Goal: Task Accomplishment & Management: Use online tool/utility

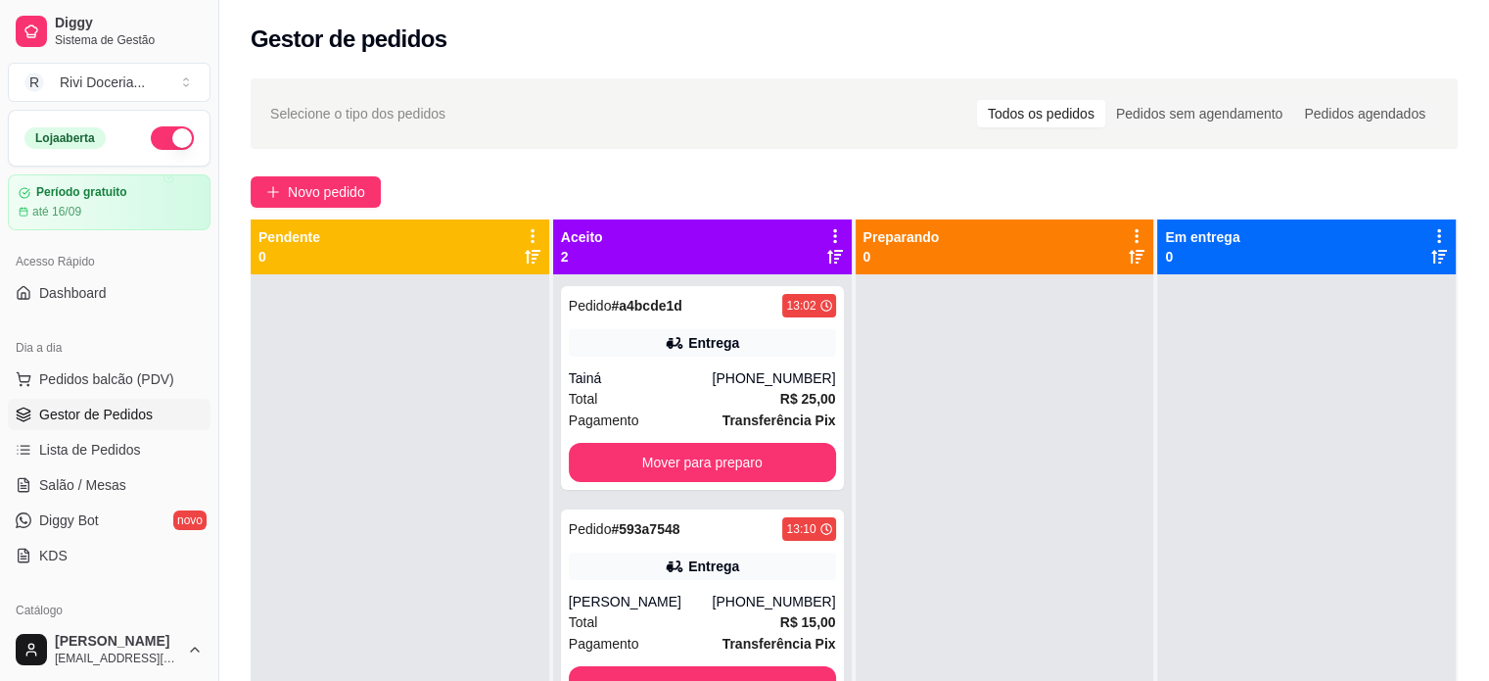
click at [1088, 444] on div at bounding box center [1005, 614] width 299 height 681
click at [290, 193] on span "Novo pedido" at bounding box center [326, 192] width 77 height 22
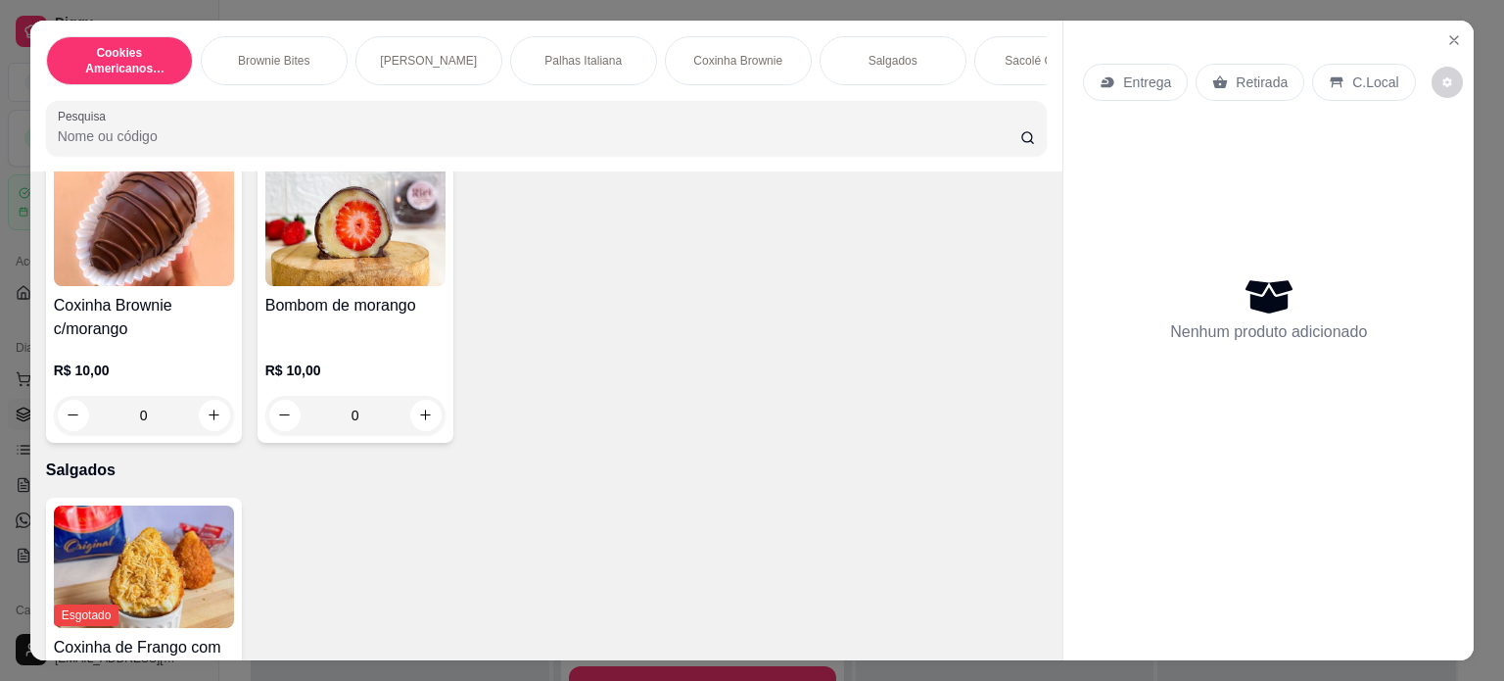
scroll to position [1440, 0]
click at [423, 419] on icon "increase-product-quantity" at bounding box center [425, 414] width 15 height 15
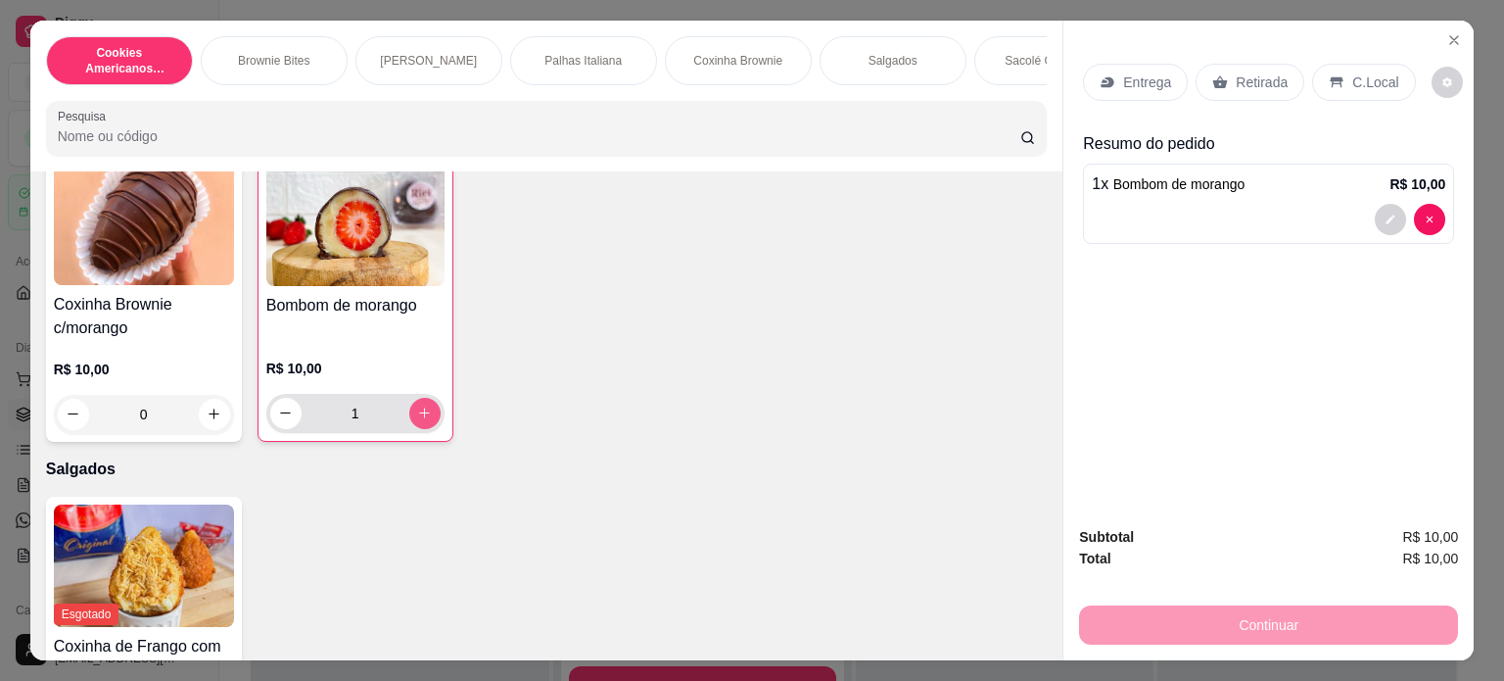
click at [423, 419] on icon "increase-product-quantity" at bounding box center [424, 412] width 15 height 15
type input "2"
click at [1128, 75] on p "Entrega" at bounding box center [1147, 82] width 48 height 20
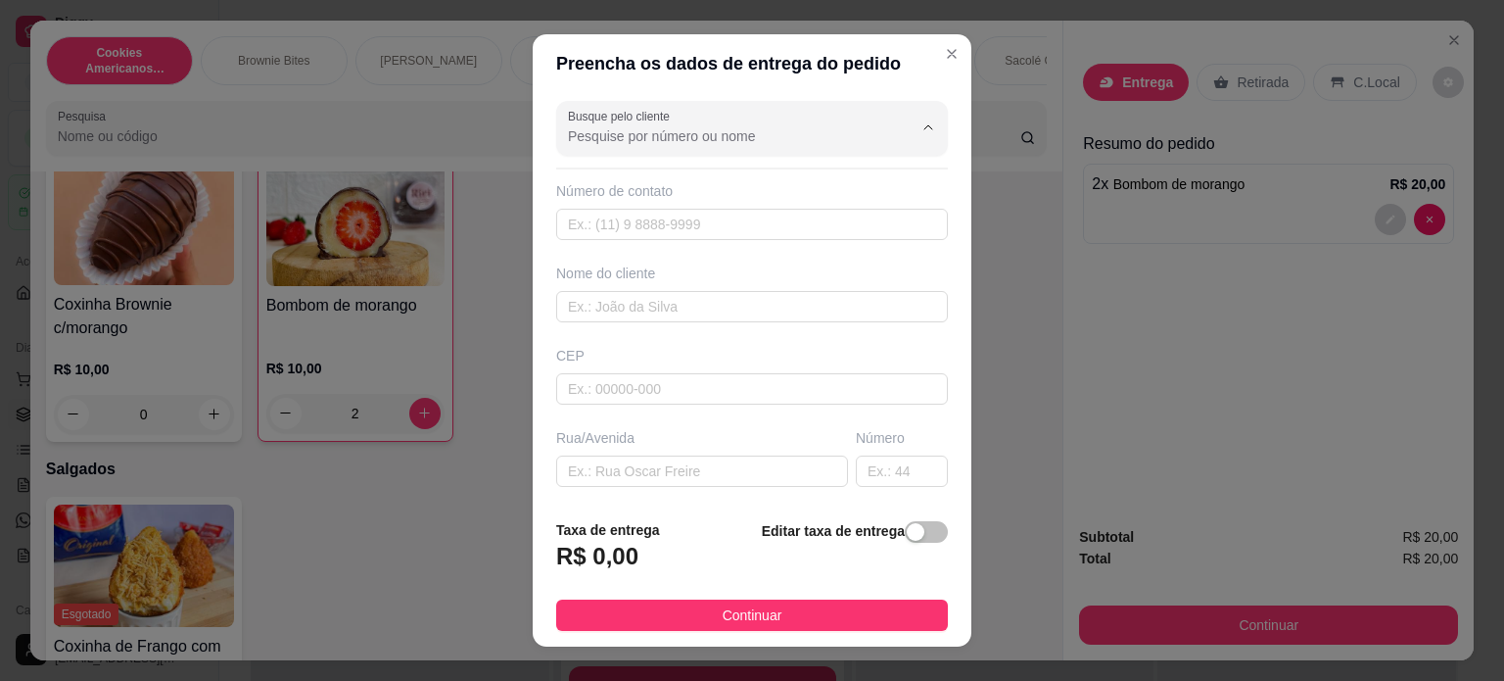
click at [721, 136] on input "Busque pelo cliente" at bounding box center [724, 136] width 313 height 20
type input "jenyff"
click at [669, 238] on input "text" at bounding box center [752, 224] width 392 height 31
type input "8"
type input "jenyffer"
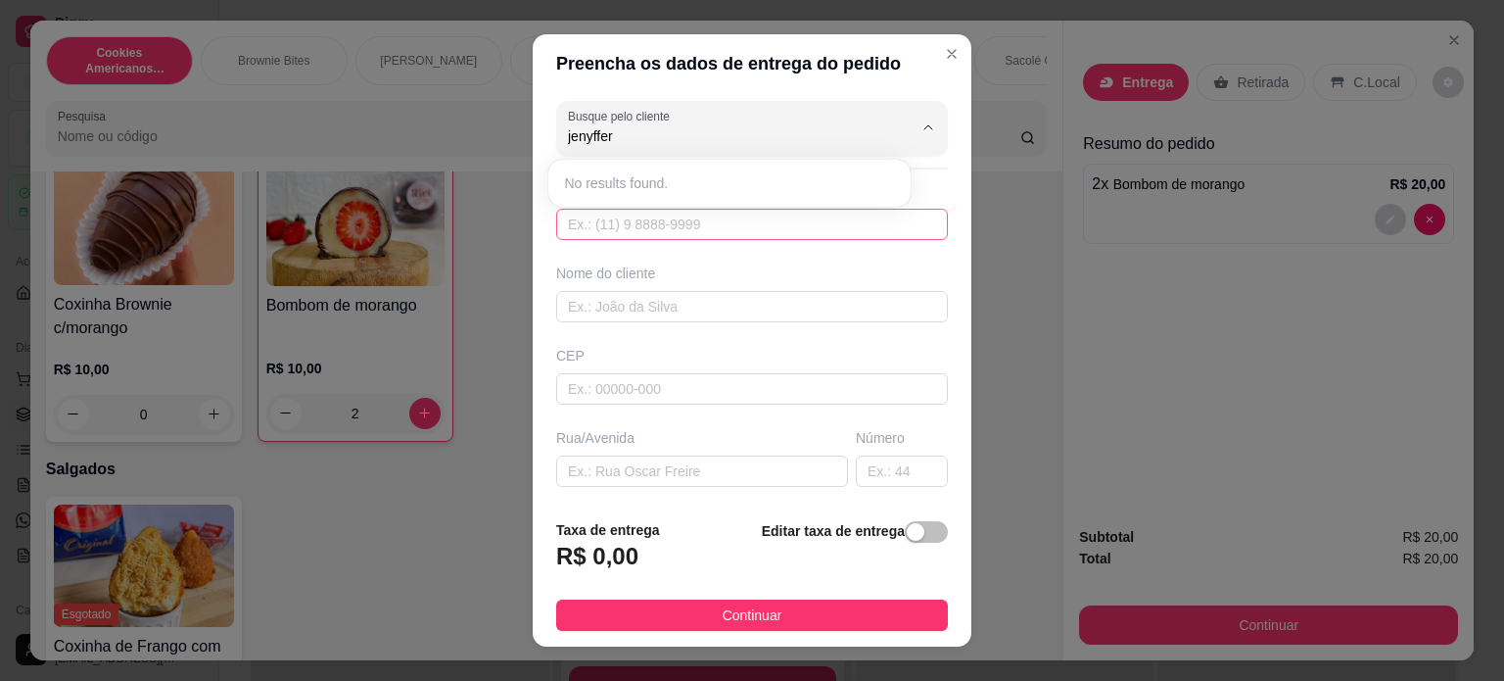
click at [607, 226] on input "text" at bounding box center [752, 224] width 392 height 31
type input "[PHONE_NUMBER]"
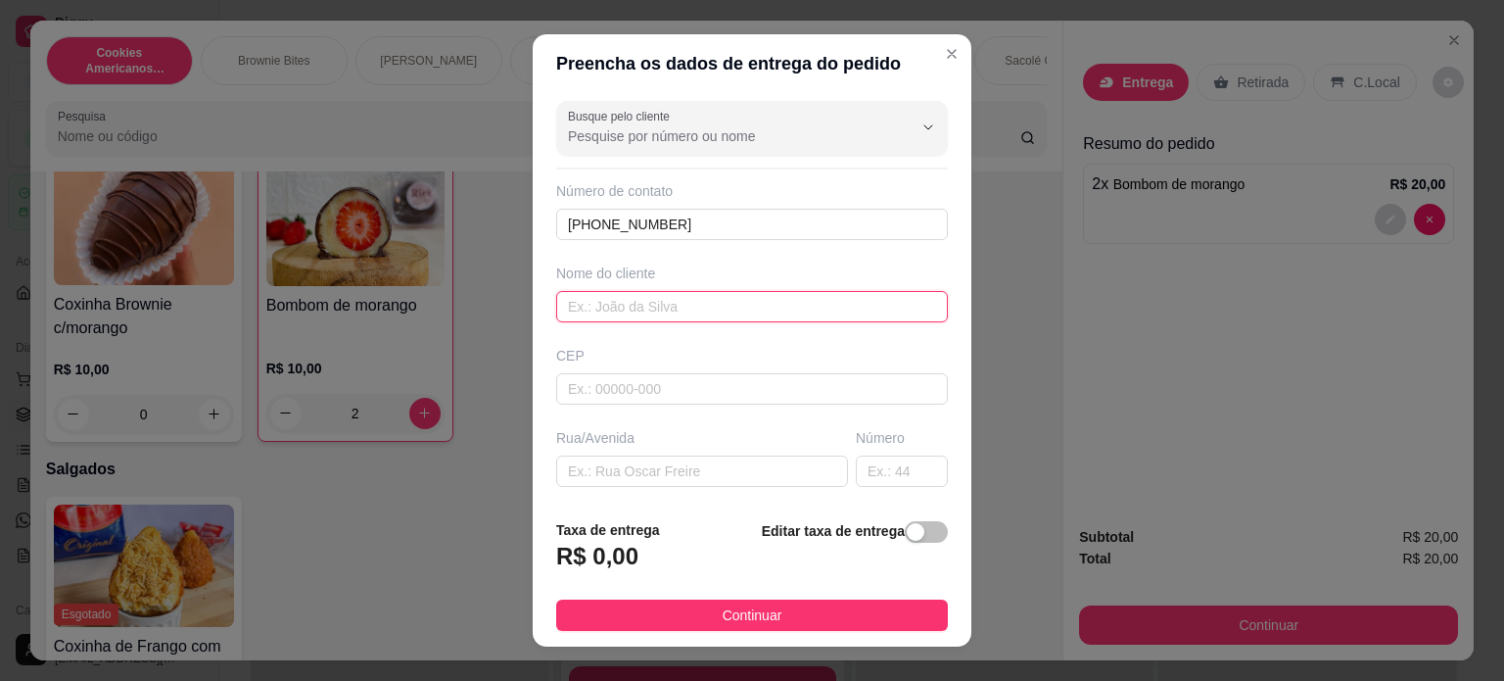
click at [587, 300] on input "text" at bounding box center [752, 306] width 392 height 31
type input "jenniffer"
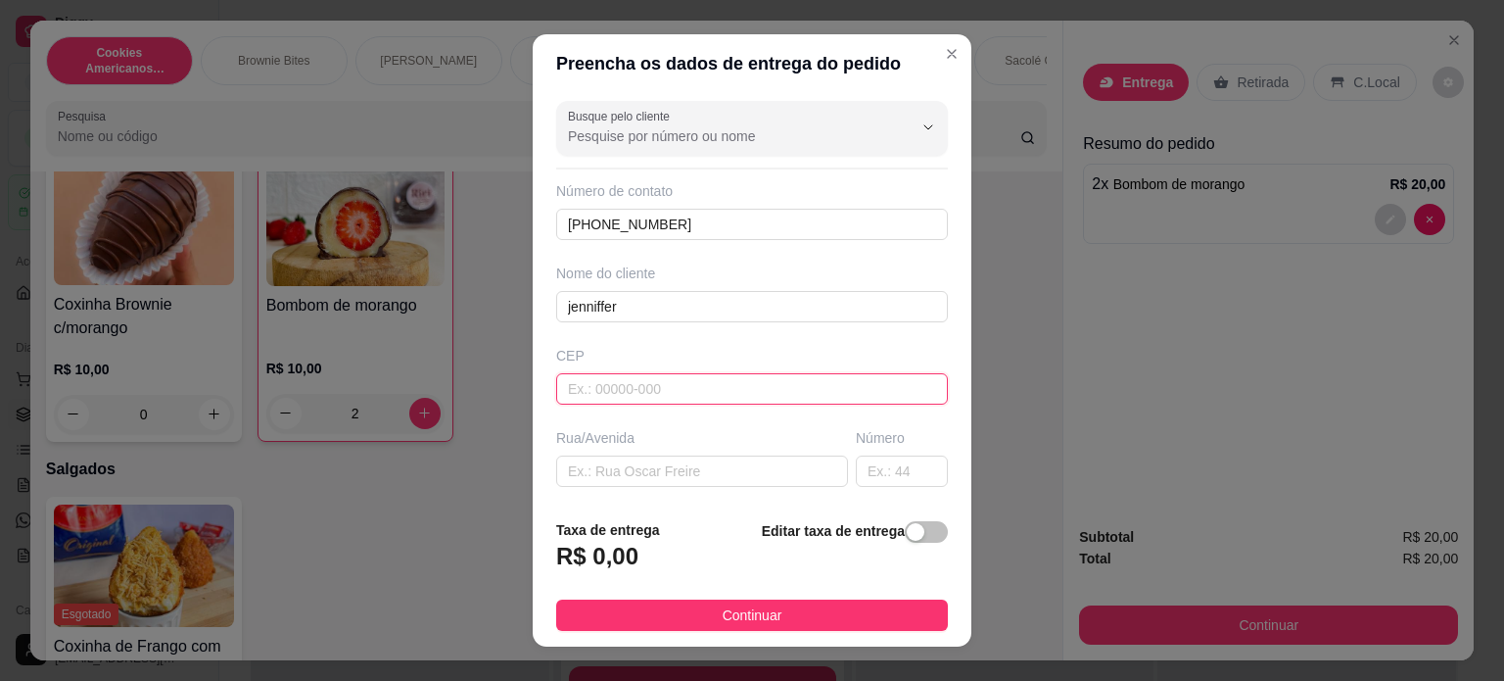
click at [573, 385] on input "text" at bounding box center [752, 388] width 392 height 31
click at [597, 473] on input "text" at bounding box center [702, 470] width 292 height 31
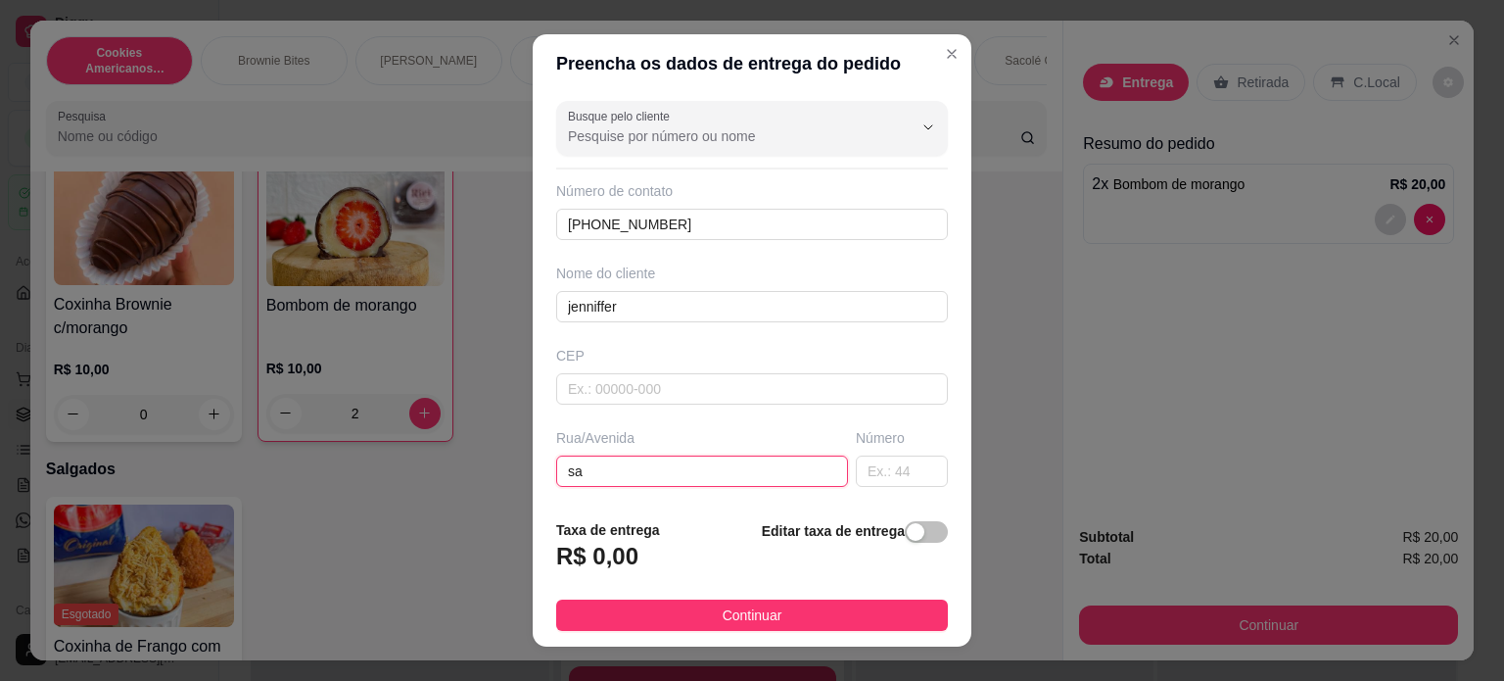
type input "s"
type input "r"
type input "RUA [PERSON_NAME]"
click at [879, 459] on input "text" at bounding box center [902, 470] width 92 height 31
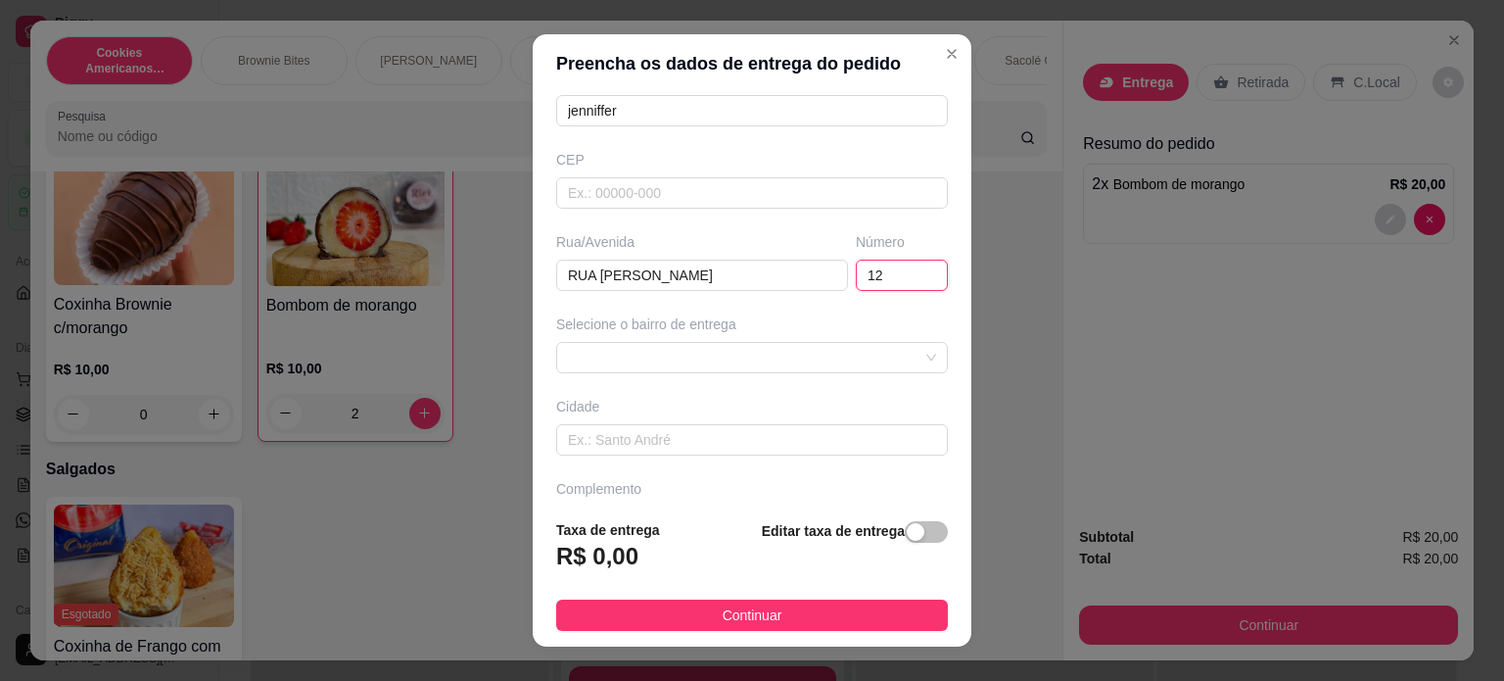
scroll to position [203, 0]
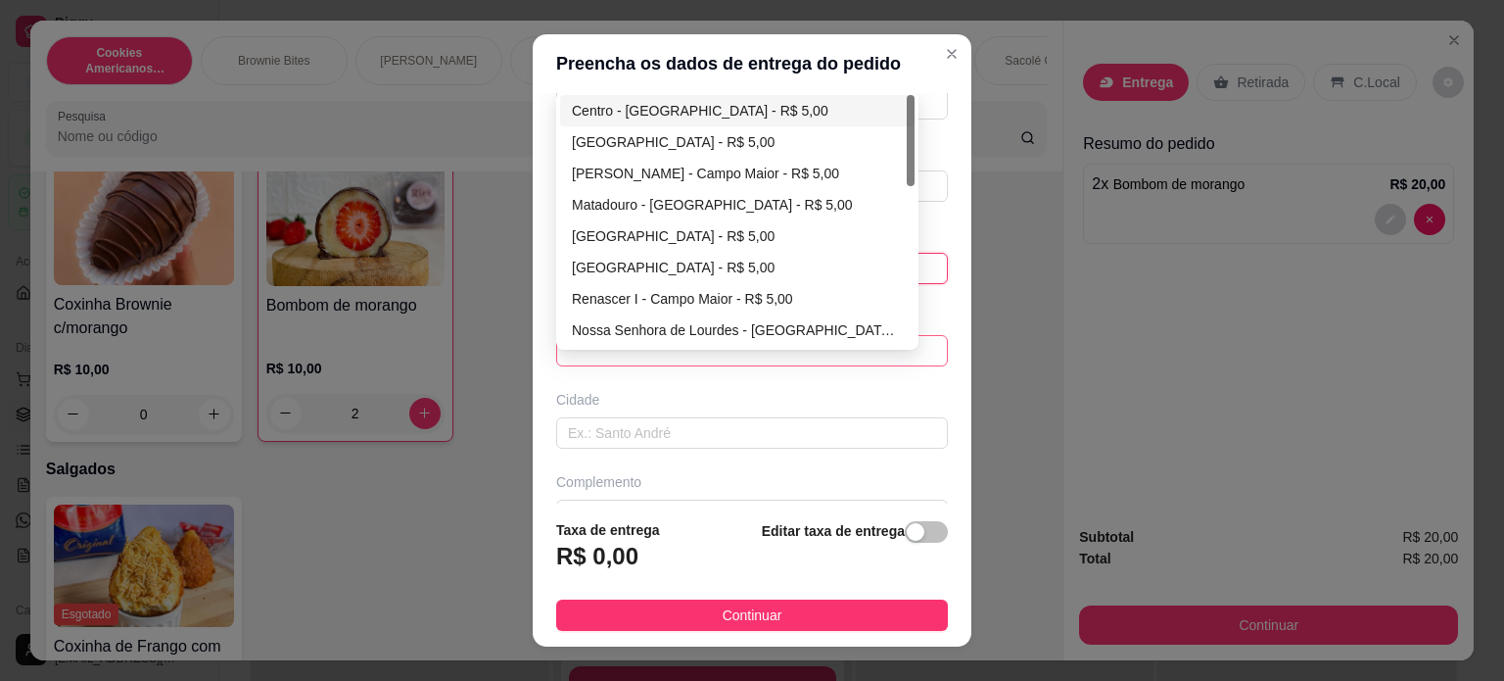
click at [664, 344] on div "68a159128920e6b58fe9d01c 68a15c18db80e7c753aecfb2 [GEOGRAPHIC_DATA] - R$ 5,00 […" at bounding box center [752, 350] width 392 height 31
type input "12"
click at [628, 158] on div "[PERSON_NAME] - Campo Maior - R$ 5,00" at bounding box center [737, 173] width 354 height 31
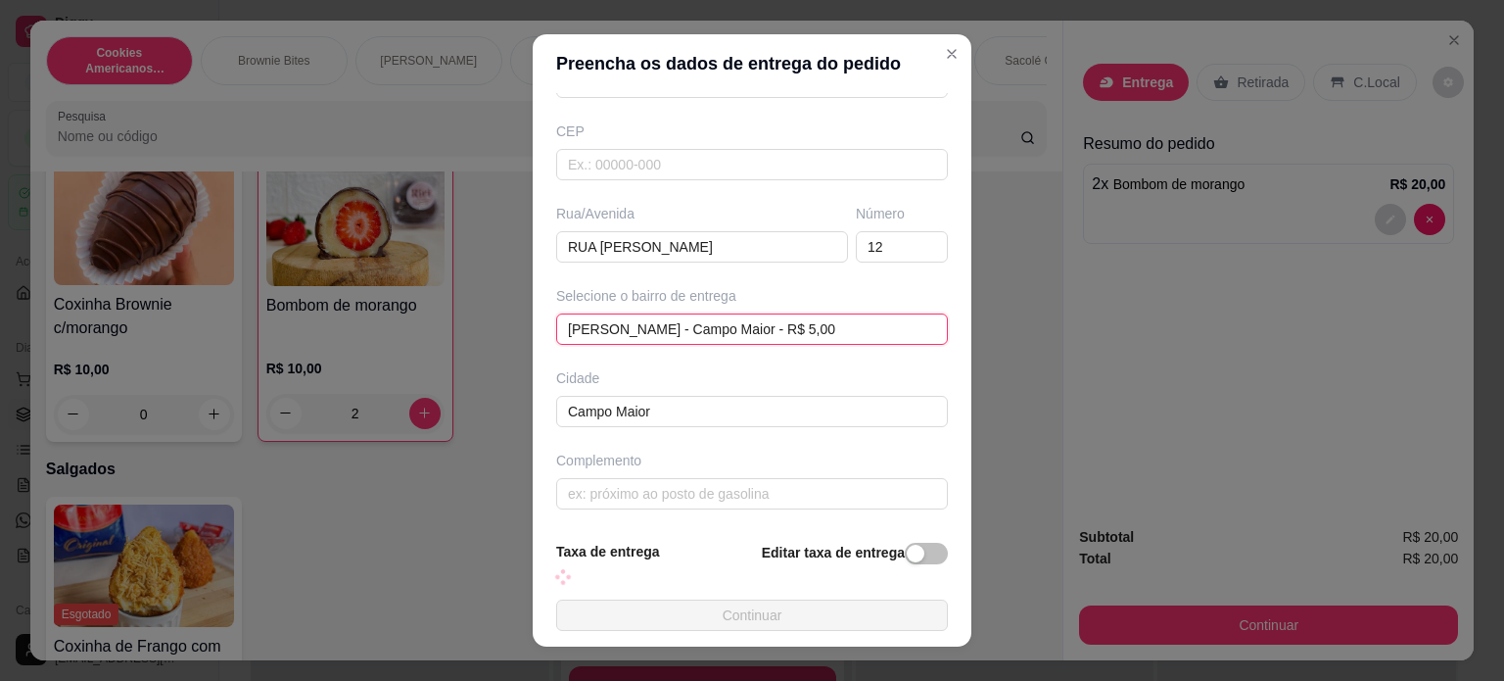
scroll to position [246, 0]
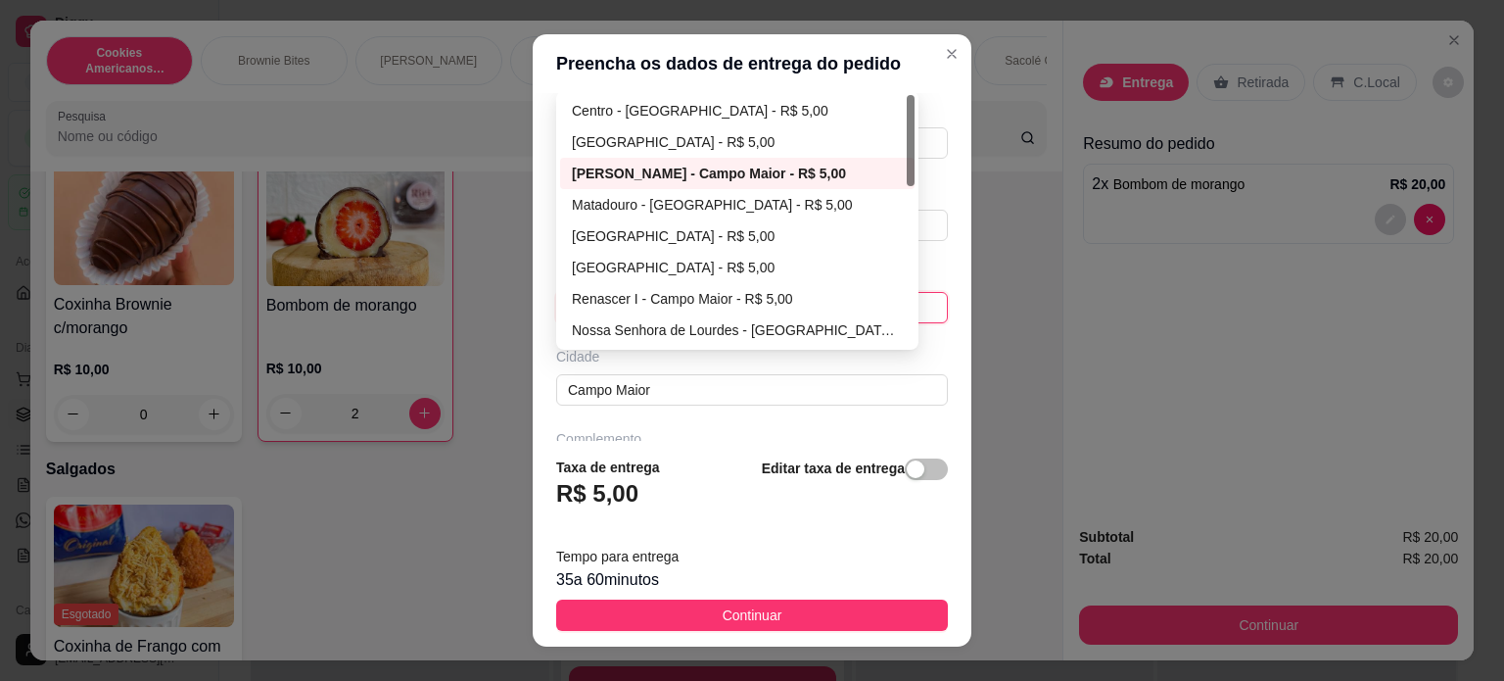
click at [637, 305] on div "[PERSON_NAME] - [GEOGRAPHIC_DATA] - R$ 5,00 68a15c18db80e7c753aecfb2 68a15c5ddb…" at bounding box center [752, 307] width 392 height 31
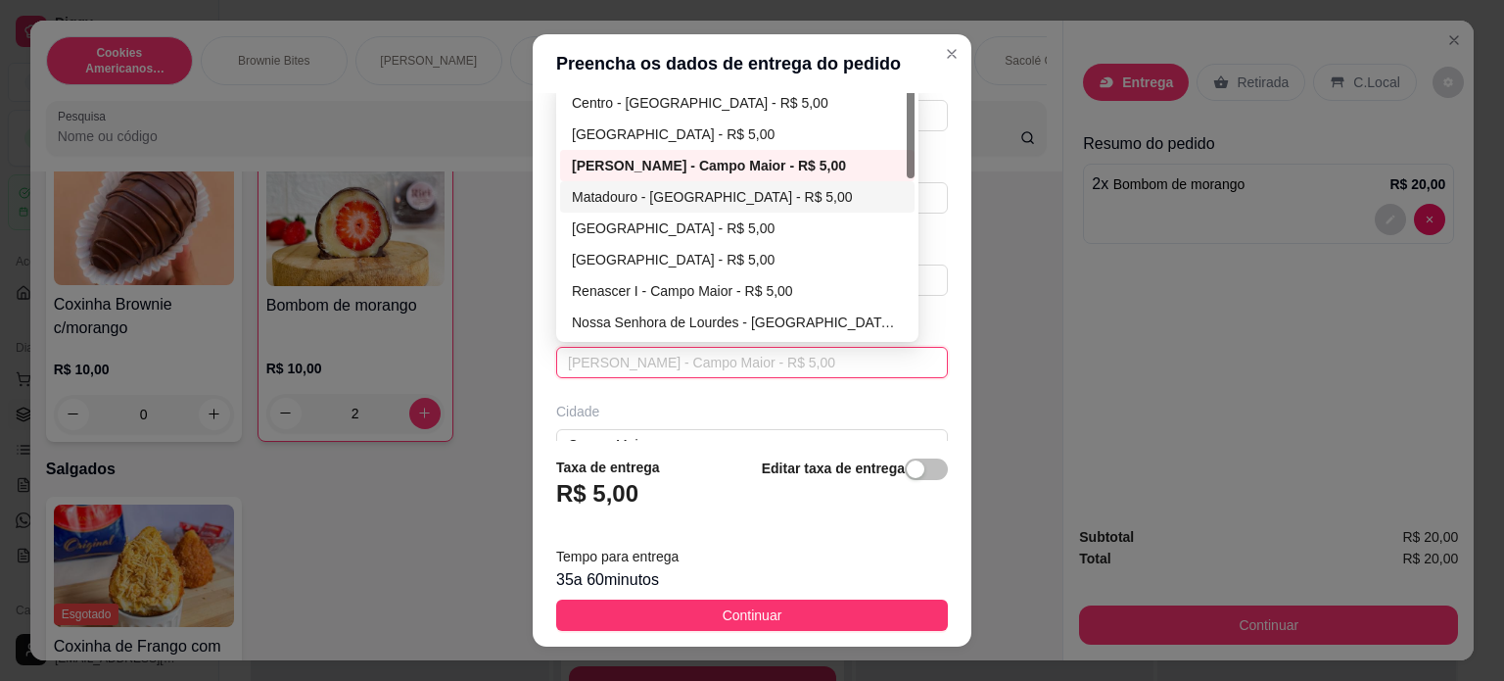
scroll to position [167, 0]
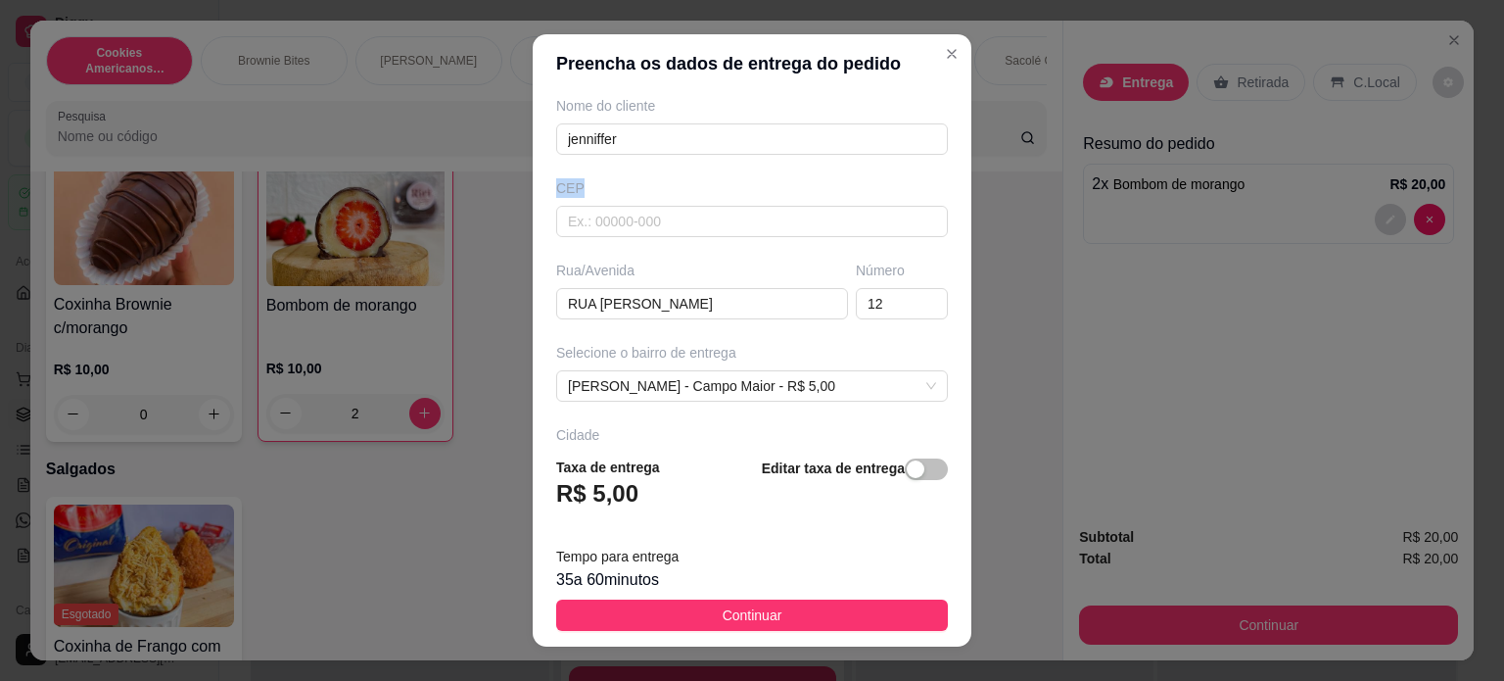
drag, startPoint x: 909, startPoint y: 179, endPoint x: 902, endPoint y: 199, distance: 20.7
click at [902, 199] on div "Busque pelo cliente Número de contato [PHONE_NUMBER] Nome do cliente jenniffer …" at bounding box center [752, 267] width 439 height 349
click at [712, 393] on span "[PERSON_NAME] - Campo Maior - R$ 5,00" at bounding box center [752, 385] width 368 height 29
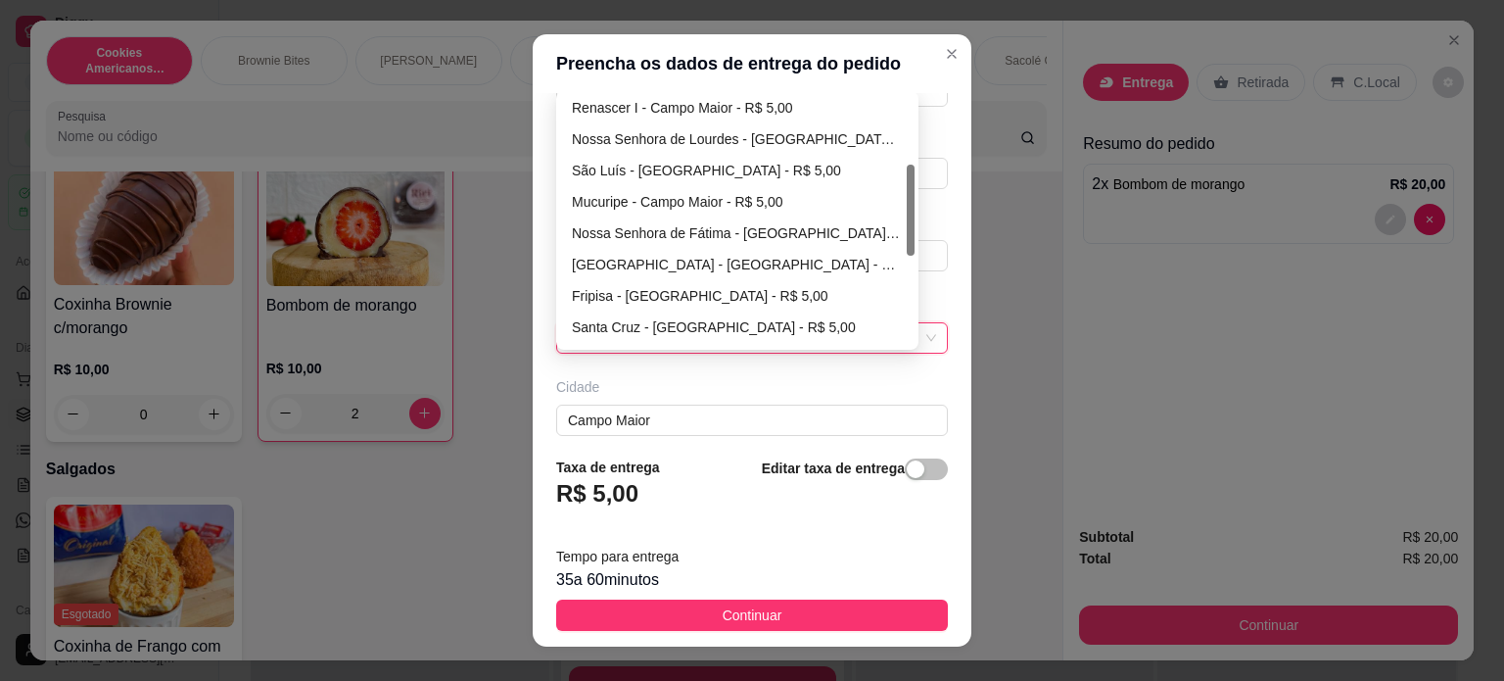
scroll to position [191, 0]
click at [619, 160] on div "São Luís - [GEOGRAPHIC_DATA] - R$ 5,00" at bounding box center [737, 171] width 331 height 22
type input "Campo Maior"
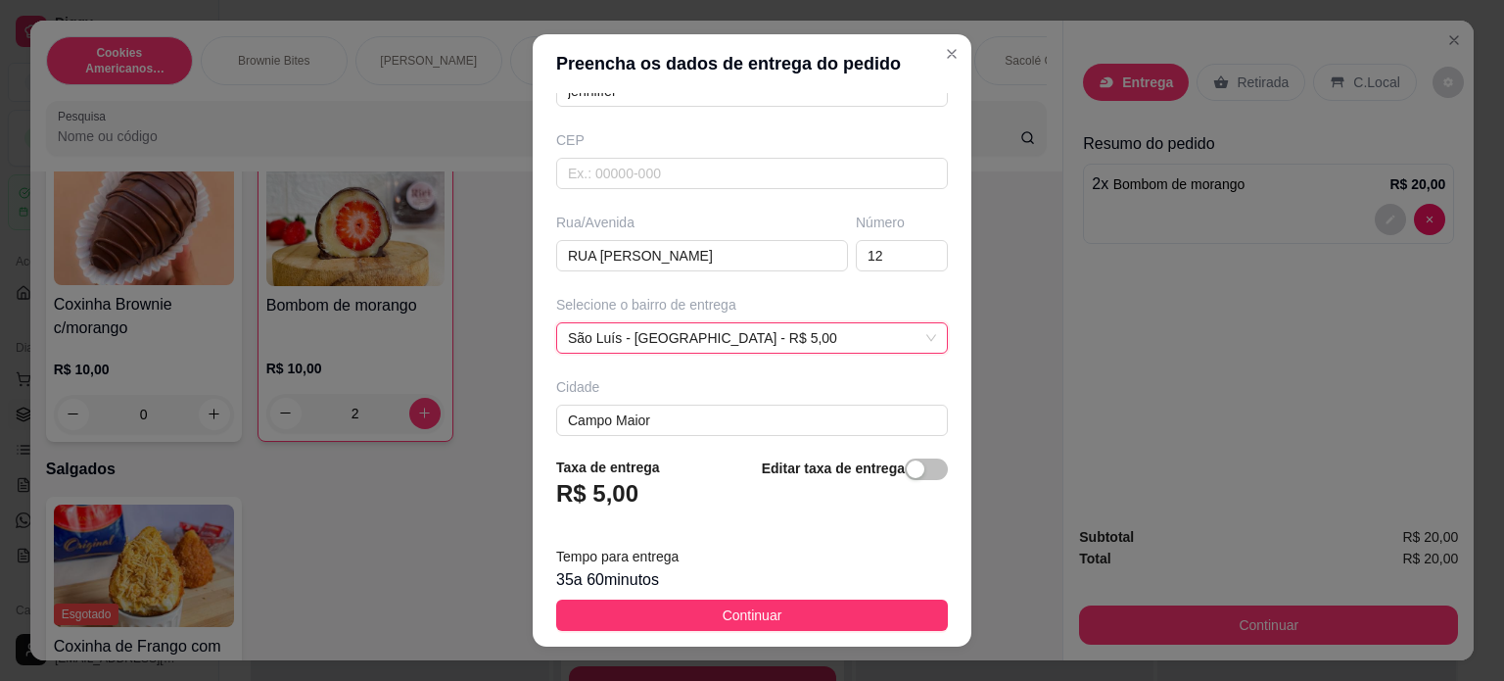
scroll to position [308, 0]
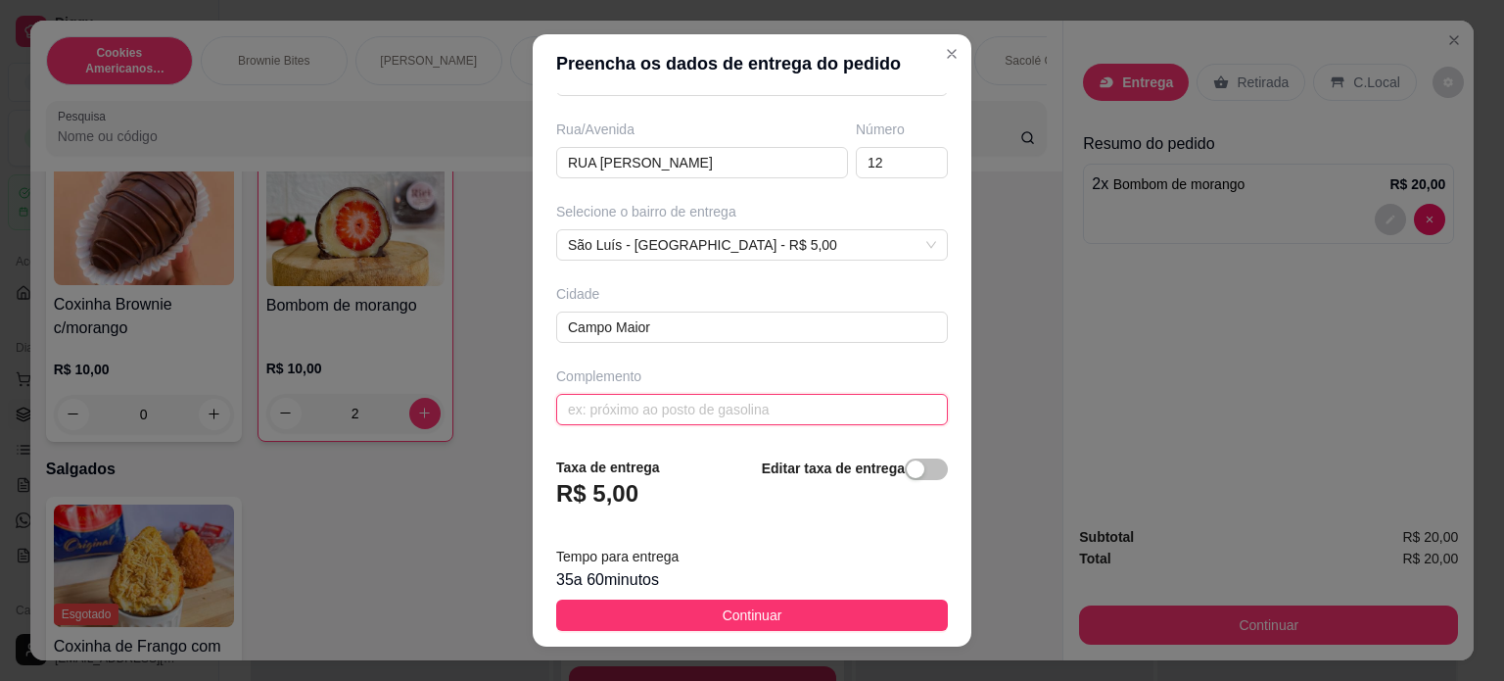
click at [599, 412] on input "text" at bounding box center [752, 409] width 392 height 31
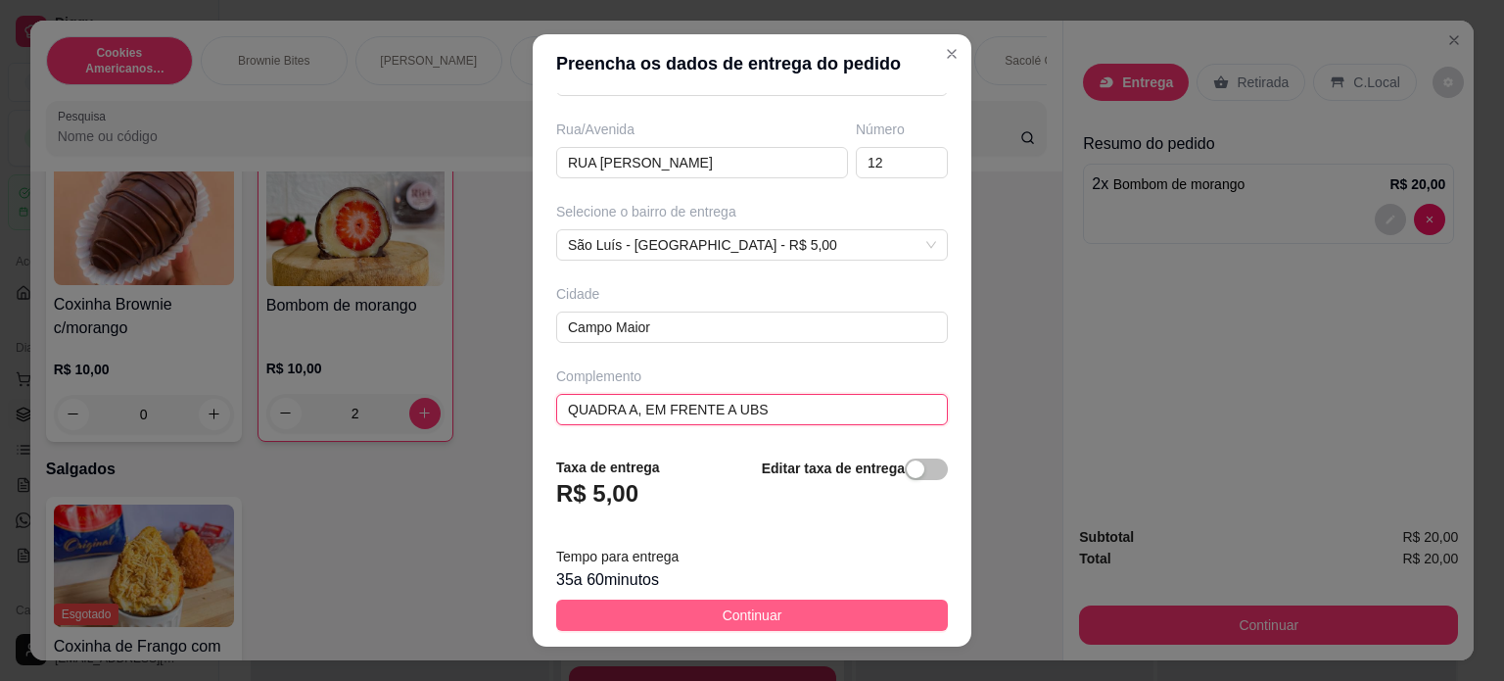
type input "QUADRA A, EM FRENTE A UBS"
click at [660, 622] on button "Continuar" at bounding box center [752, 614] width 392 height 31
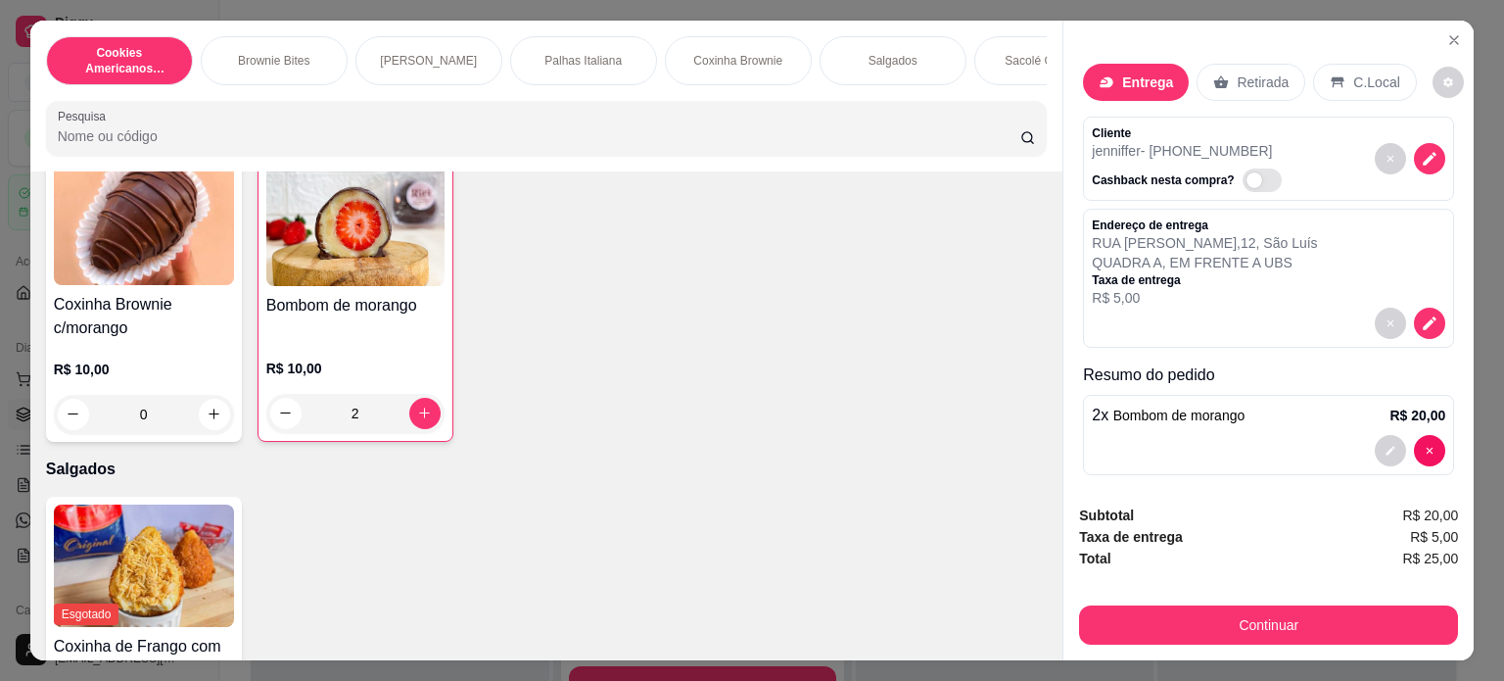
scroll to position [12, 0]
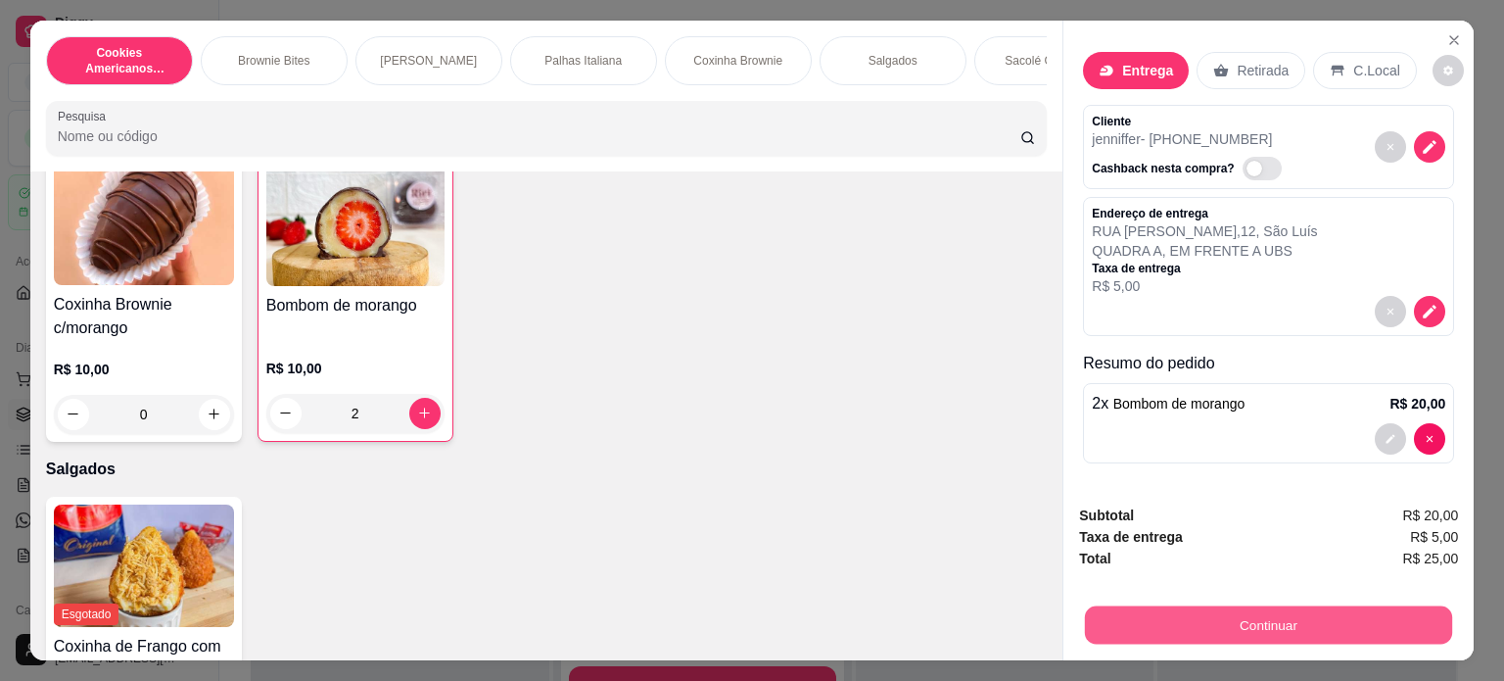
click at [1257, 621] on button "Continuar" at bounding box center [1268, 625] width 367 height 38
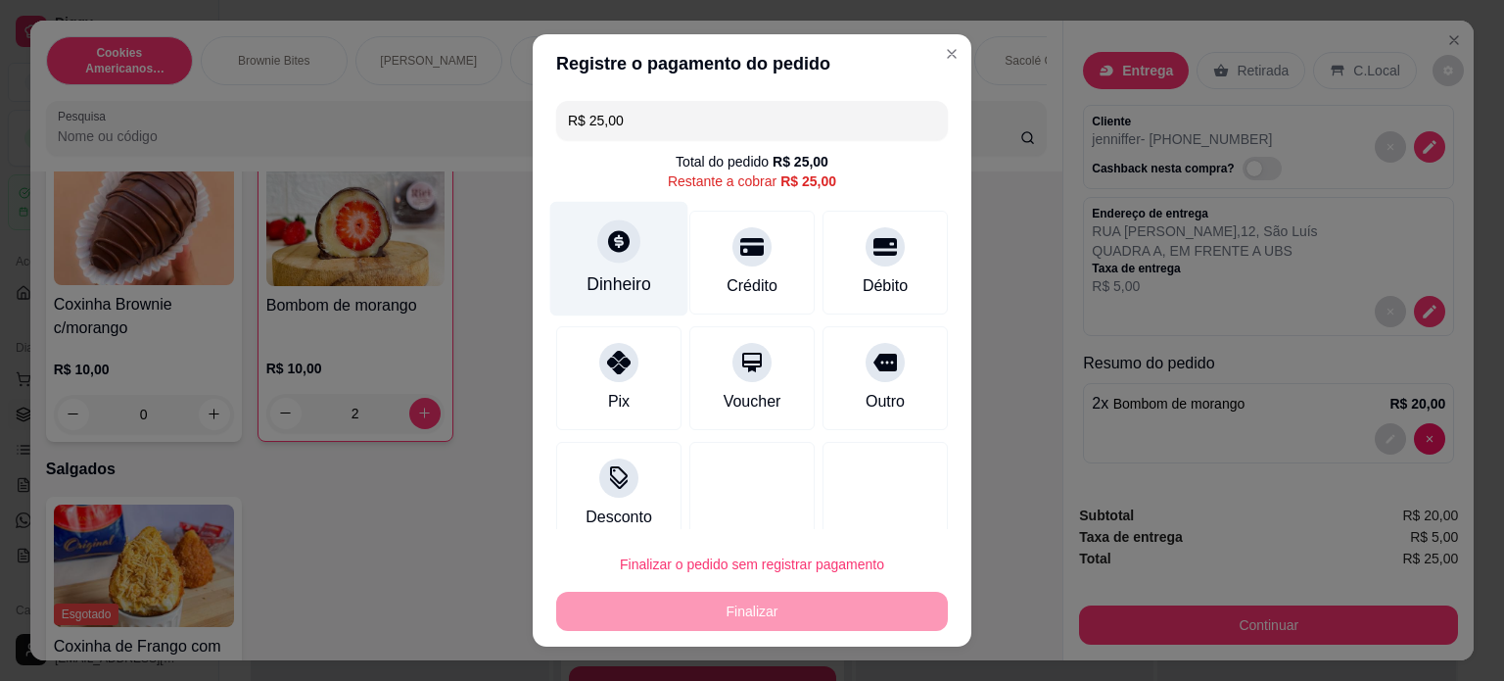
click at [571, 277] on div "Dinheiro" at bounding box center [619, 258] width 138 height 115
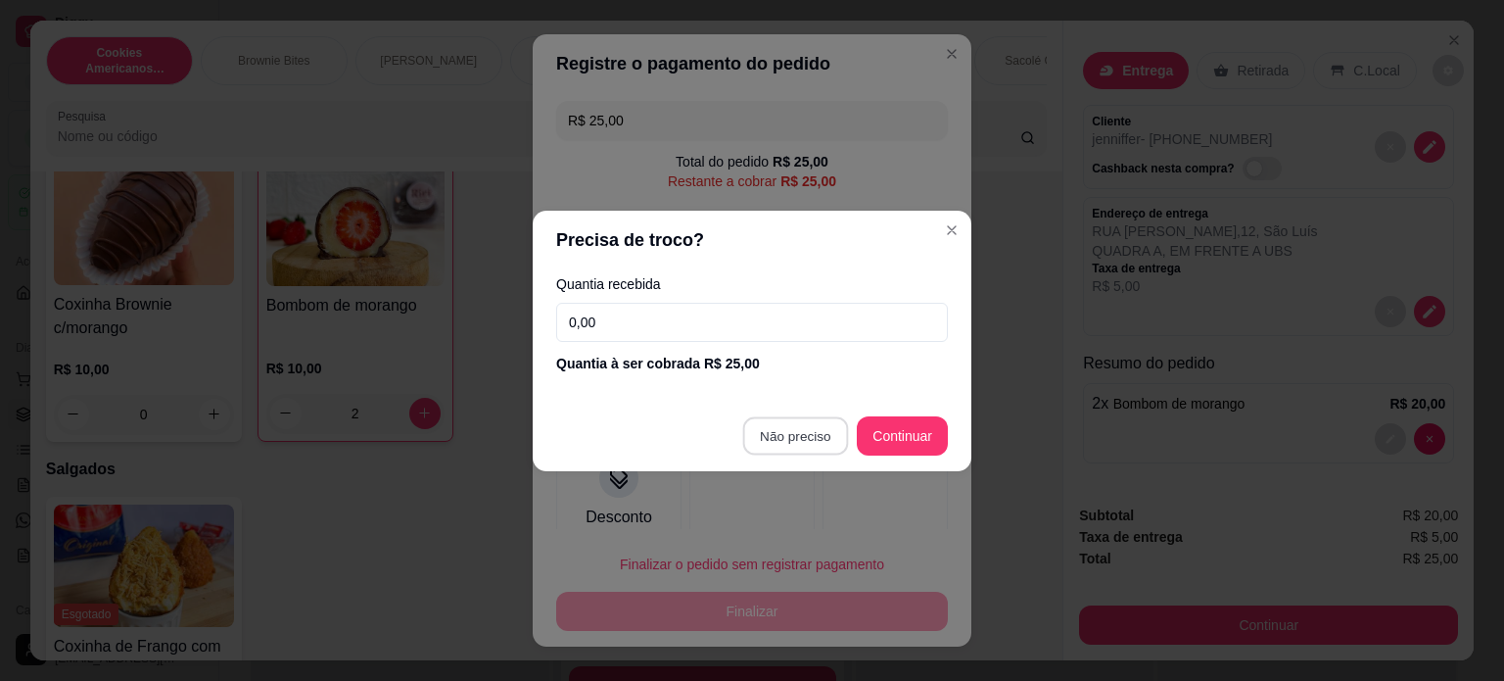
type input "R$ 0,00"
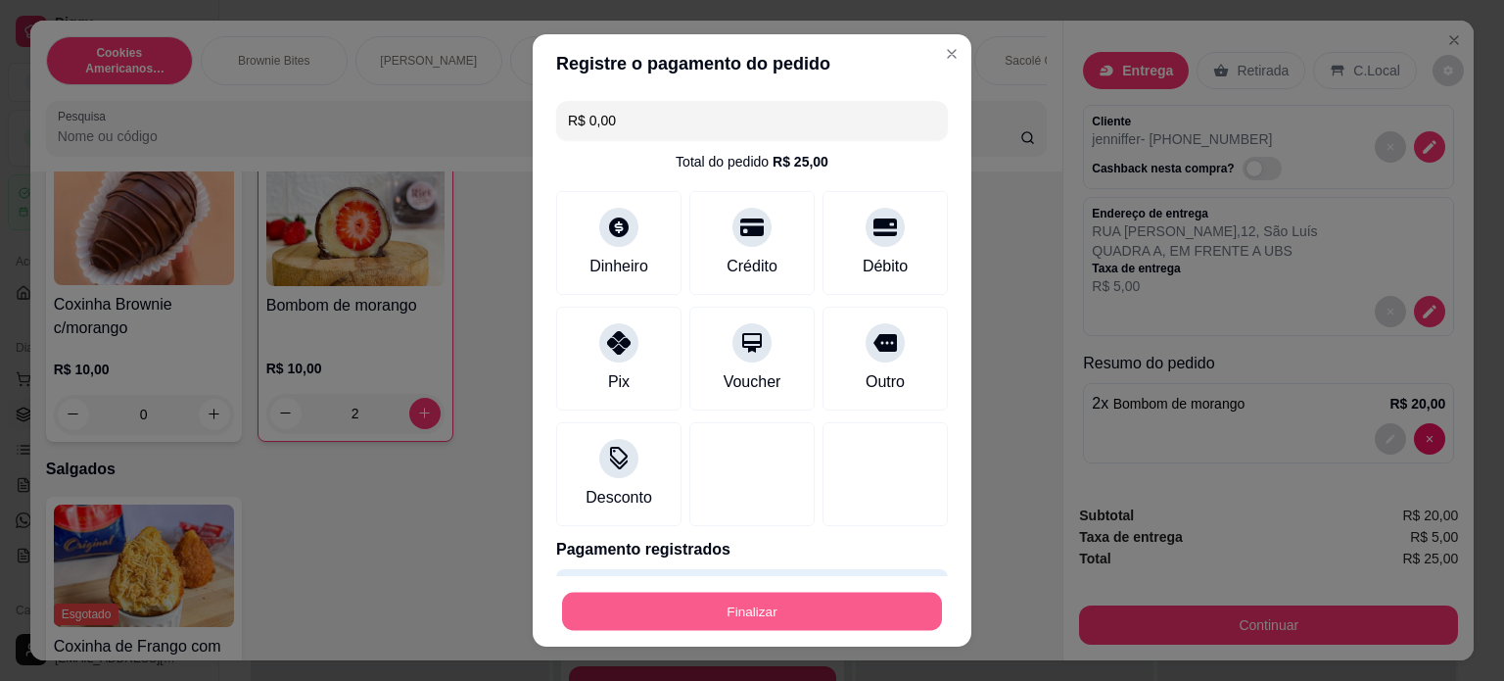
click at [784, 610] on button "Finalizar" at bounding box center [752, 611] width 380 height 38
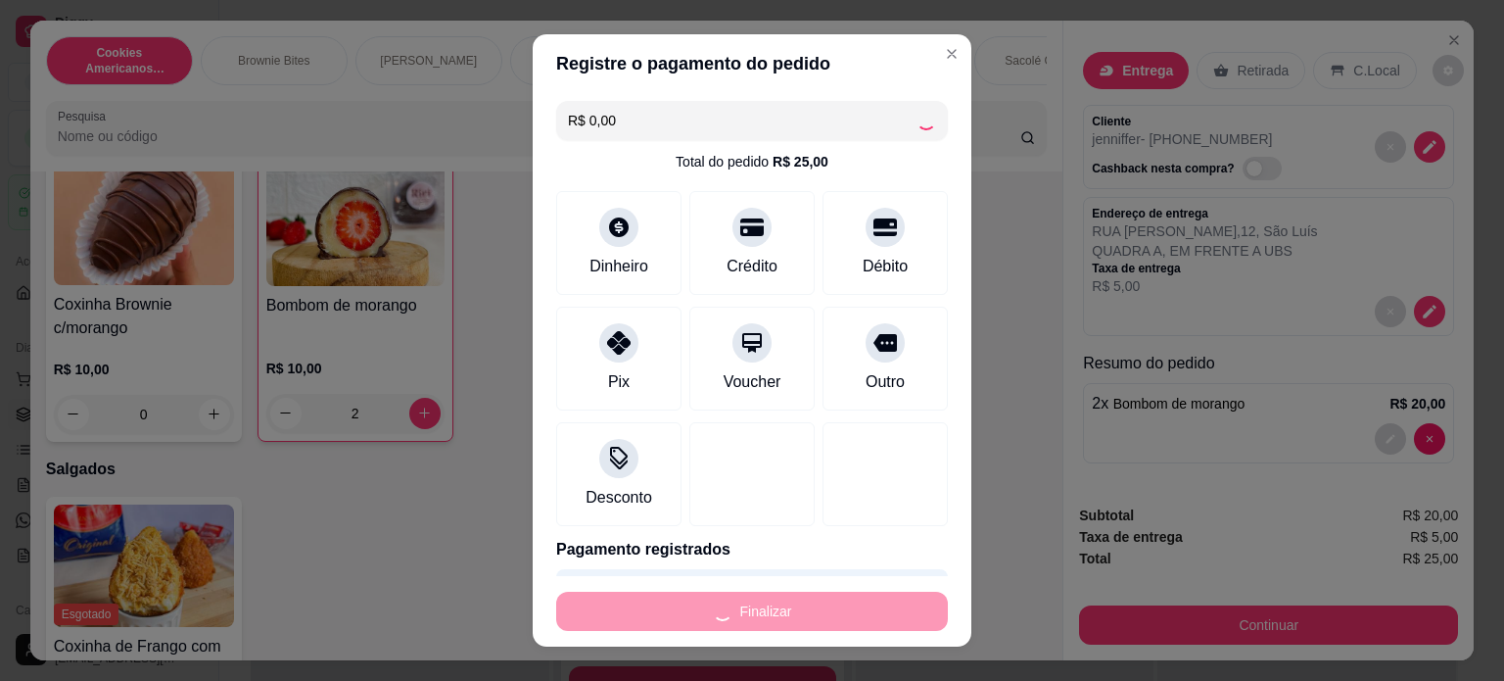
type input "0"
type input "-R$ 25,00"
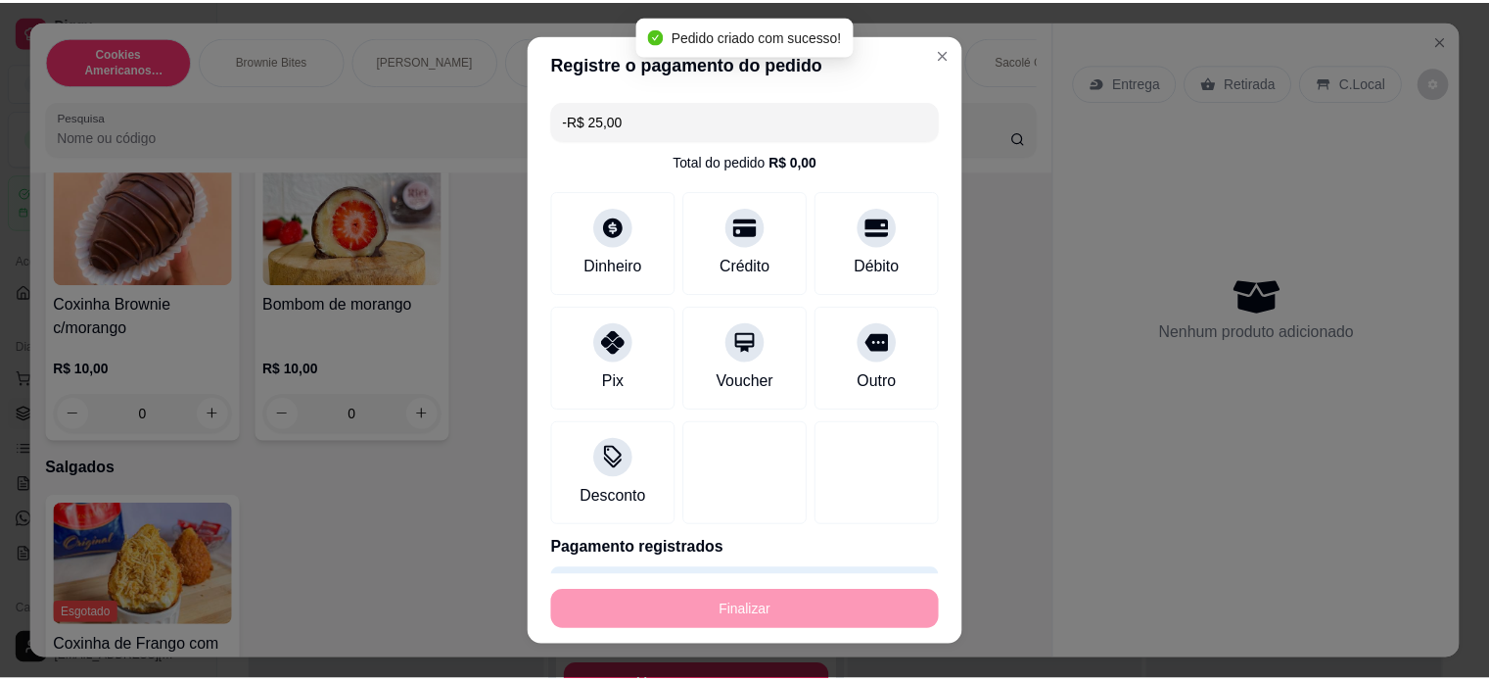
scroll to position [0, 0]
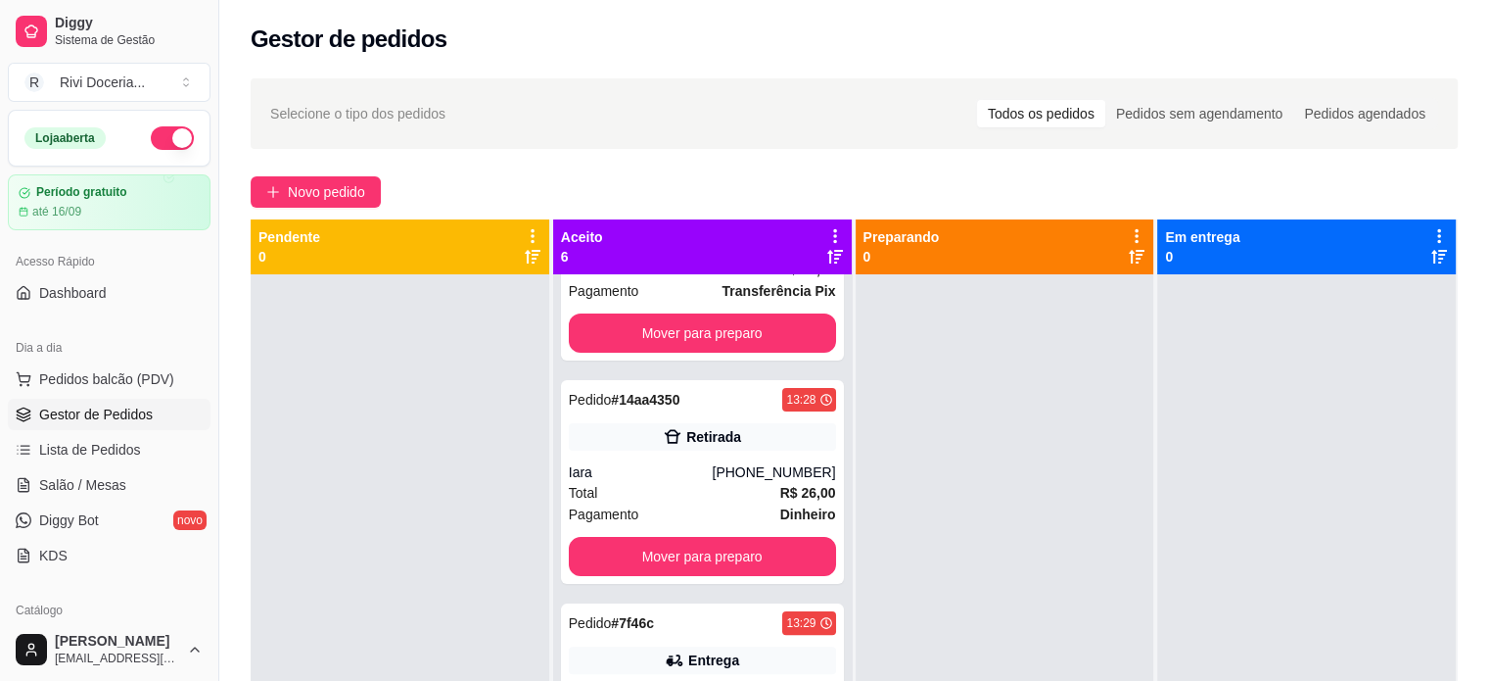
scroll to position [678, 0]
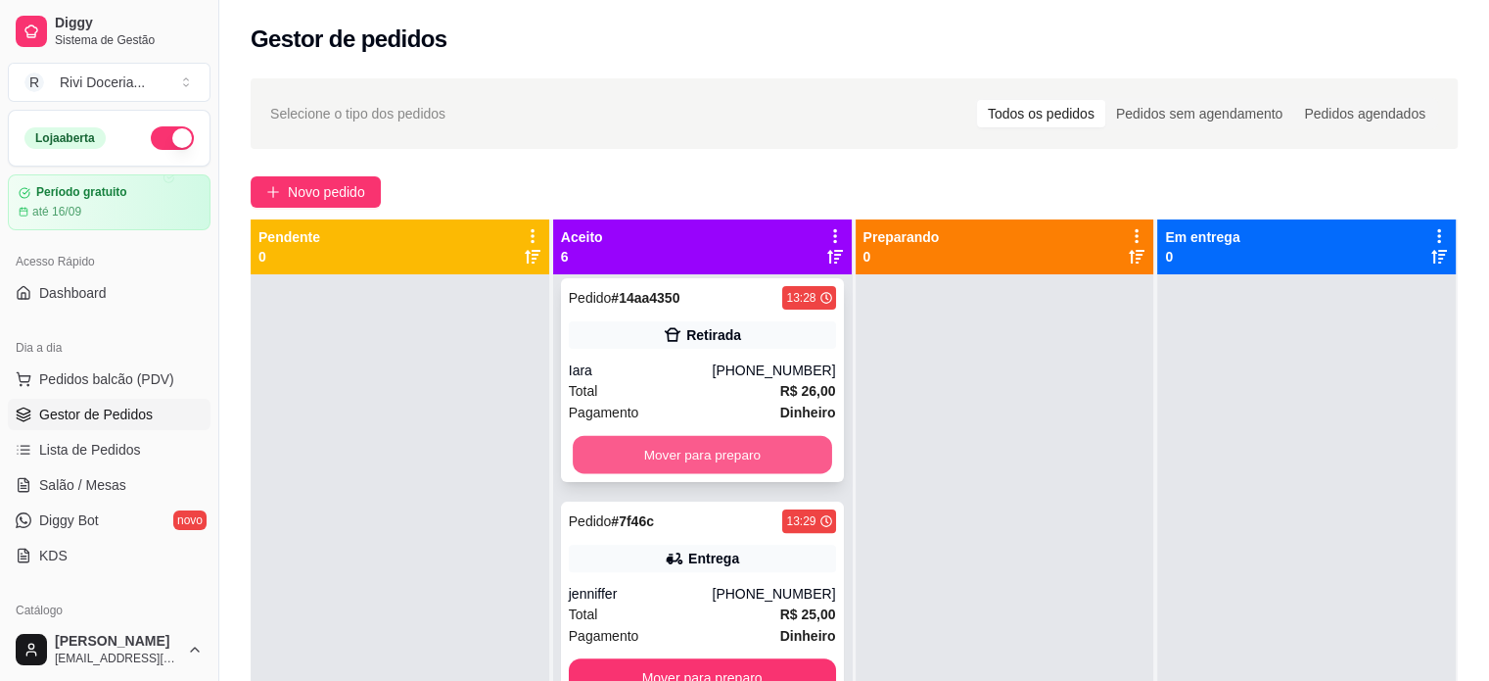
click at [638, 452] on button "Mover para preparo" at bounding box center [702, 455] width 259 height 38
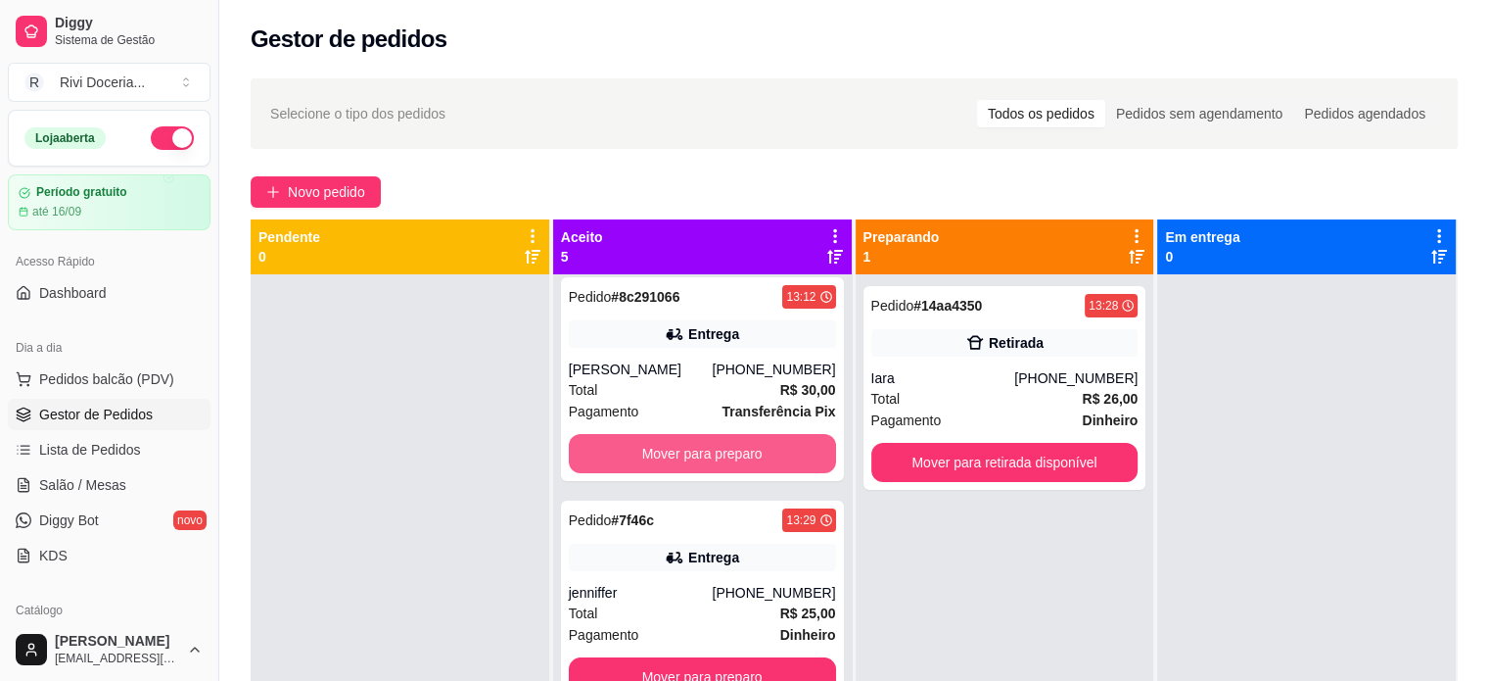
scroll to position [454, 0]
click at [638, 452] on button "Mover para preparo" at bounding box center [702, 455] width 259 height 38
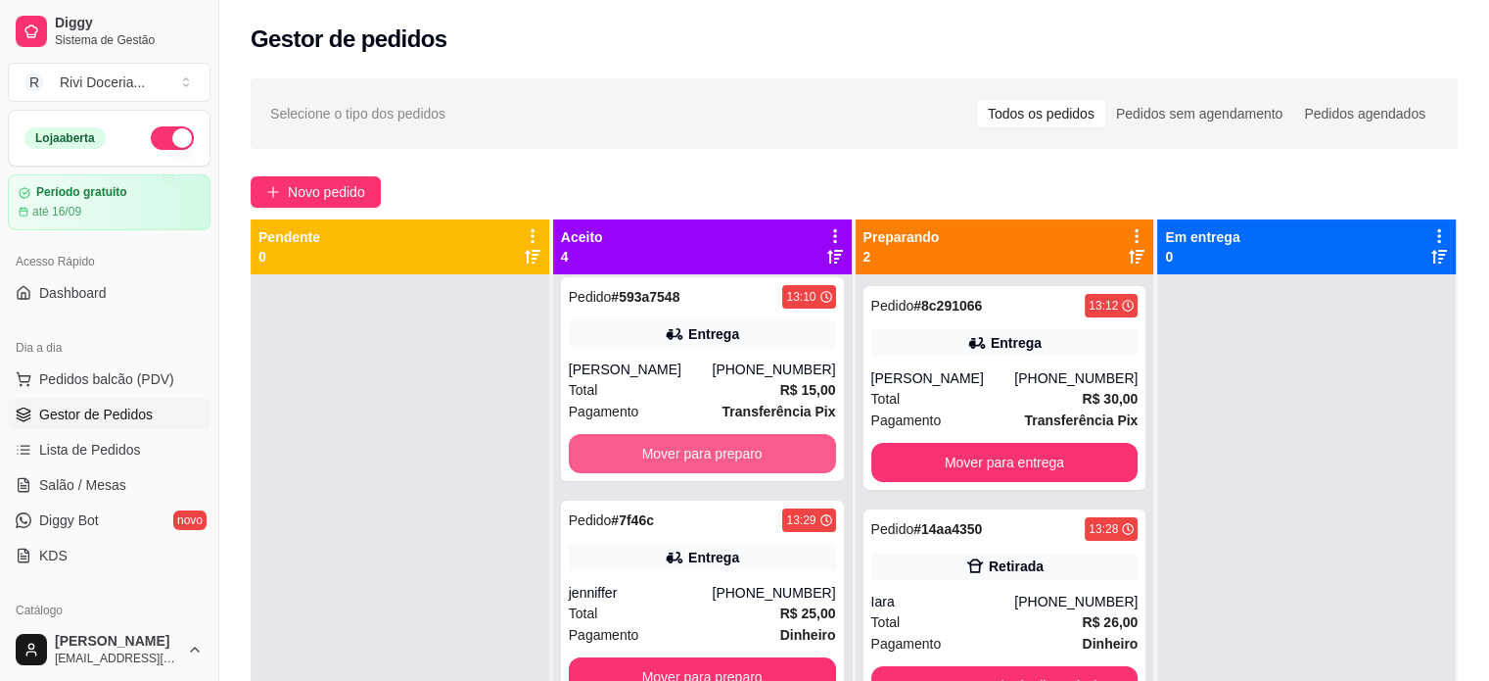
scroll to position [231, 0]
click at [638, 452] on button "Mover para preparo" at bounding box center [702, 454] width 267 height 39
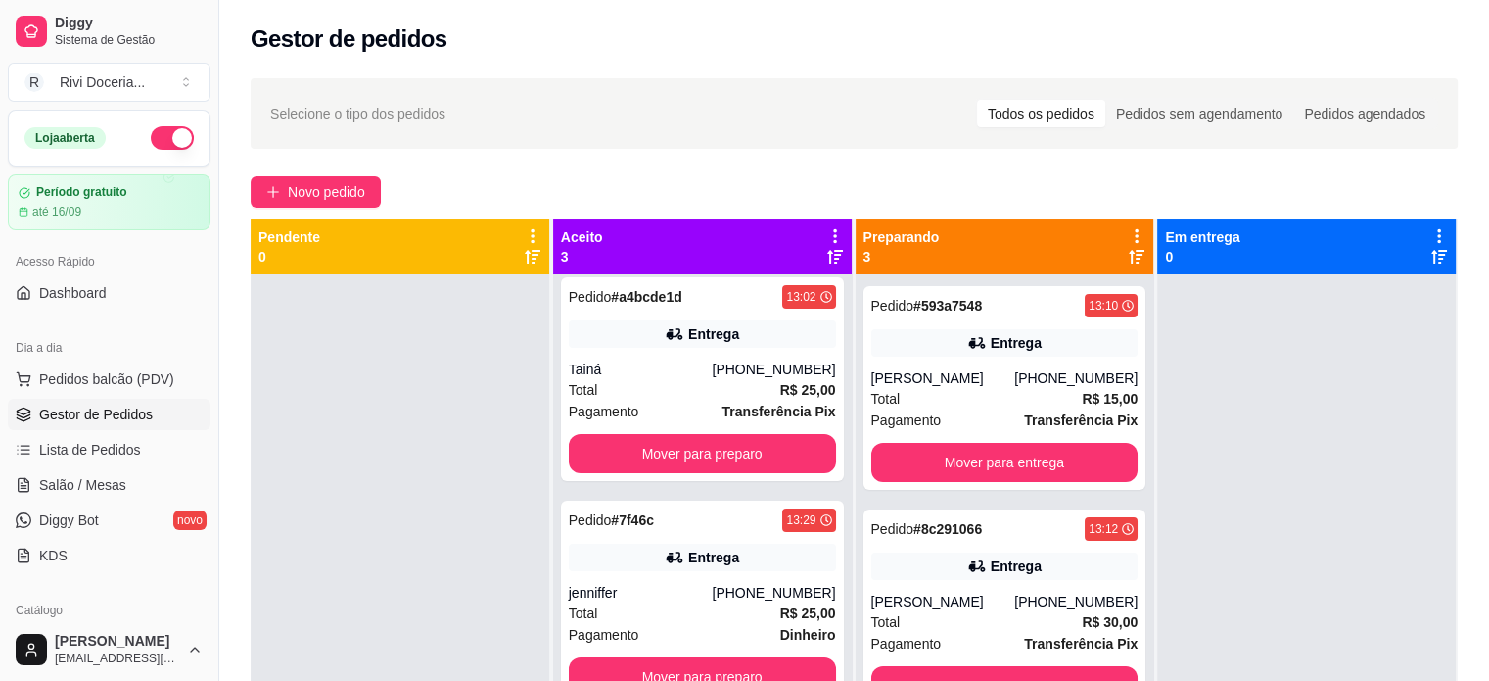
scroll to position [8, 0]
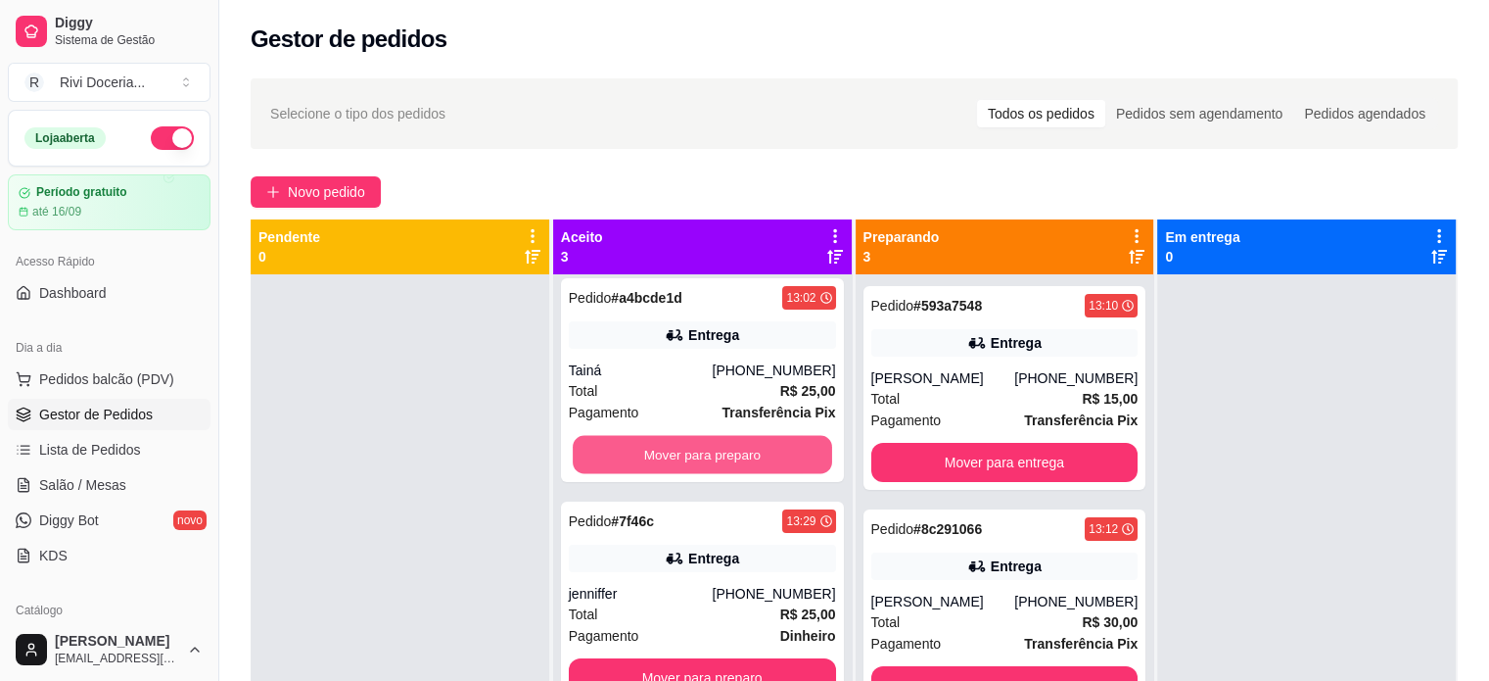
click at [638, 452] on button "Mover para preparo" at bounding box center [702, 455] width 259 height 38
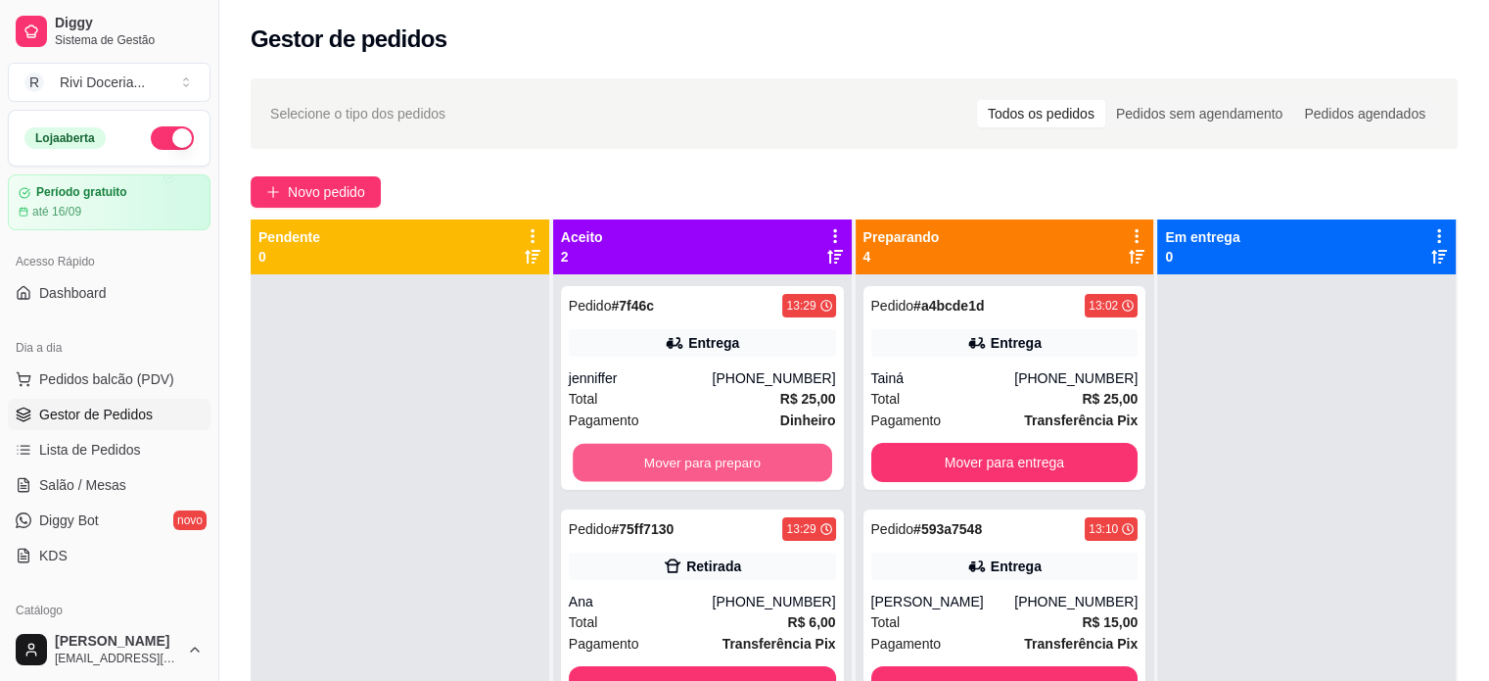
click at [638, 452] on button "Mover para preparo" at bounding box center [702, 463] width 259 height 38
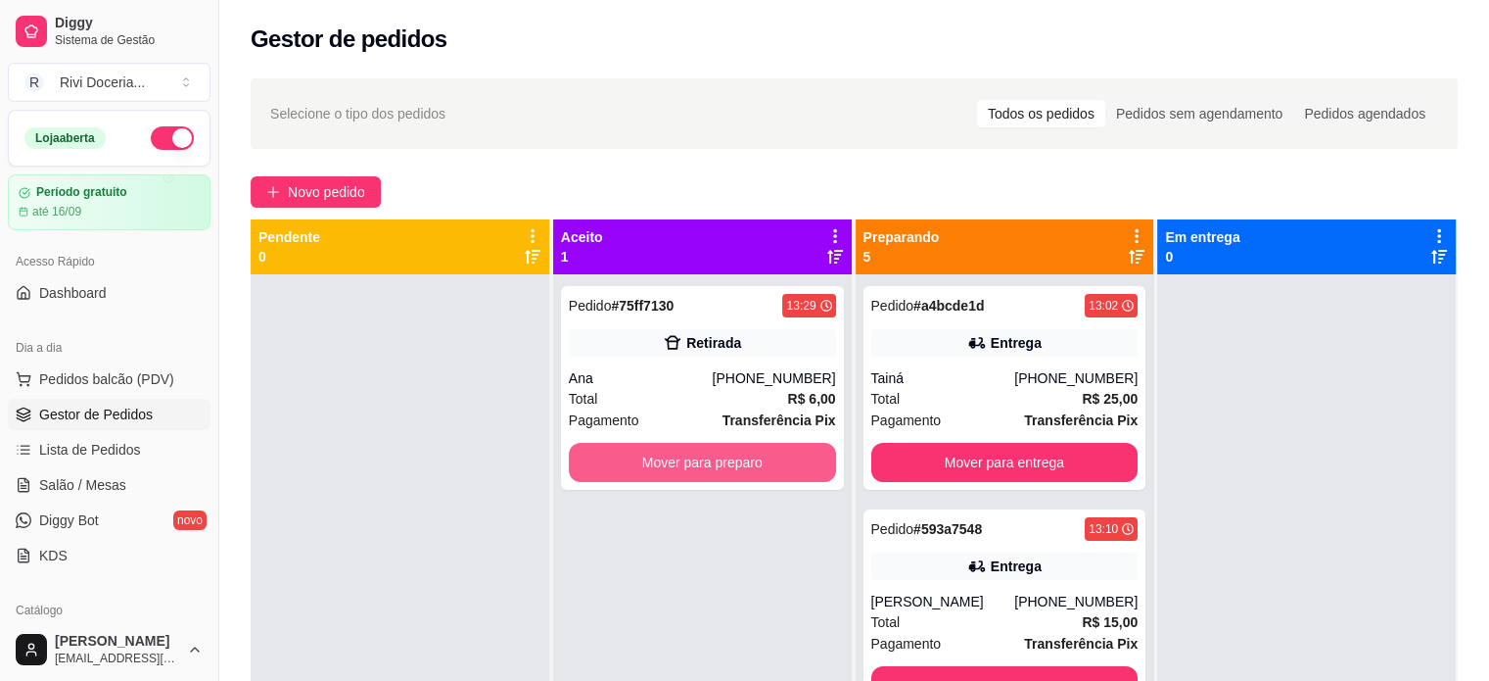
click at [638, 452] on button "Mover para preparo" at bounding box center [702, 462] width 267 height 39
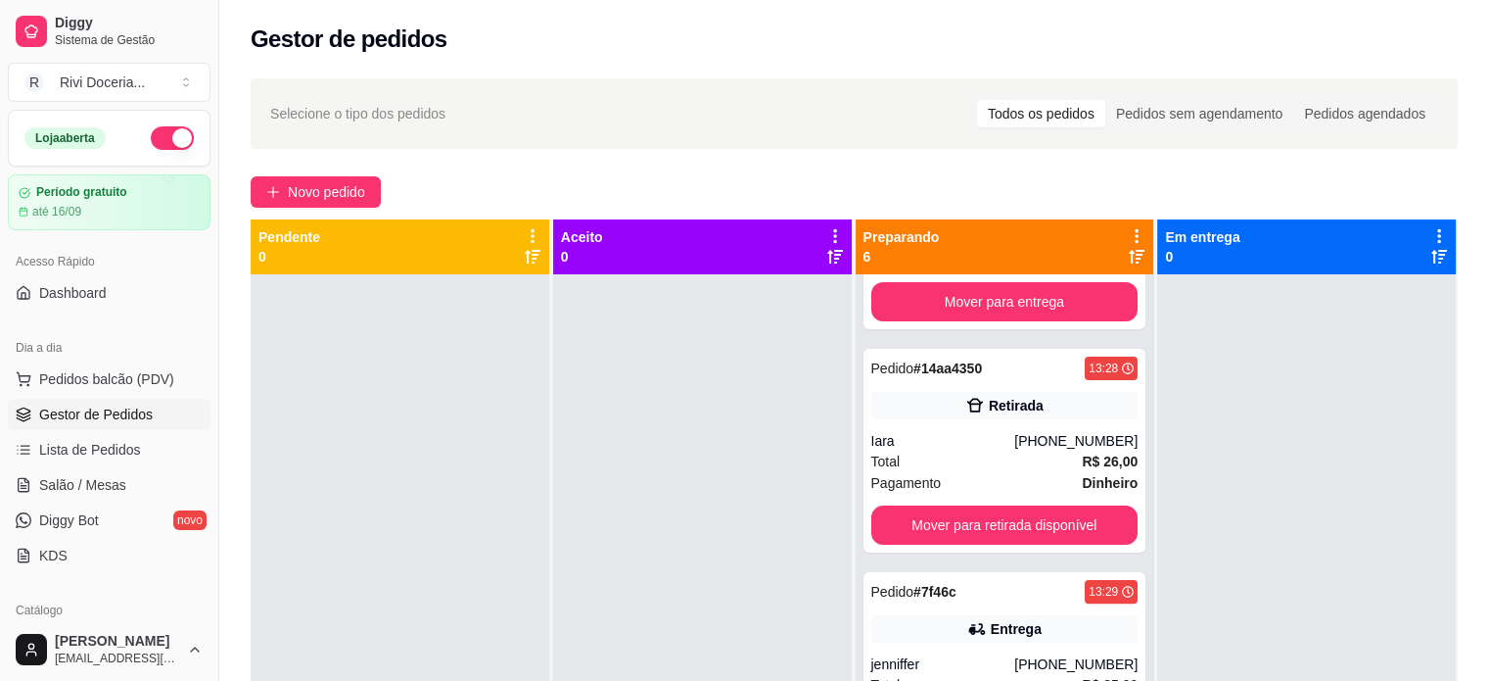
scroll to position [621, 0]
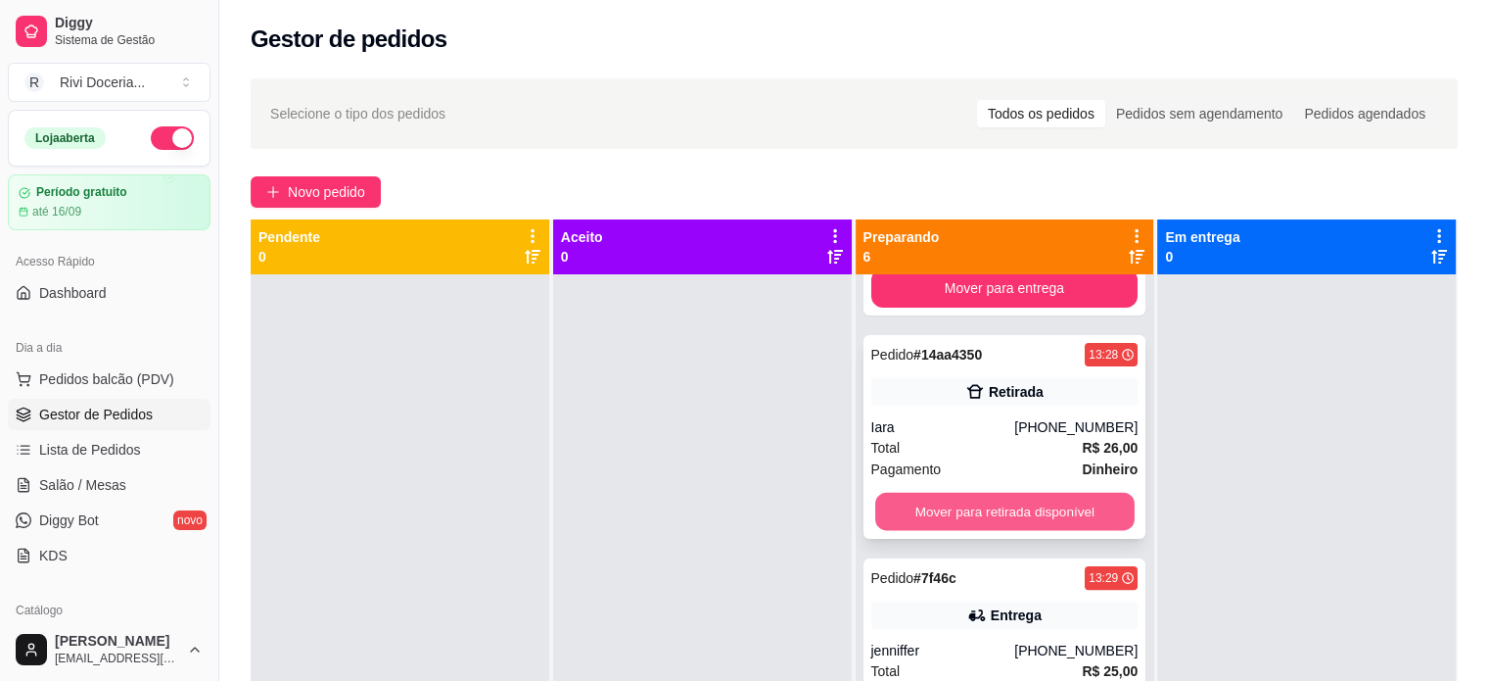
click at [948, 516] on button "Mover para retirada disponível" at bounding box center [1004, 512] width 259 height 38
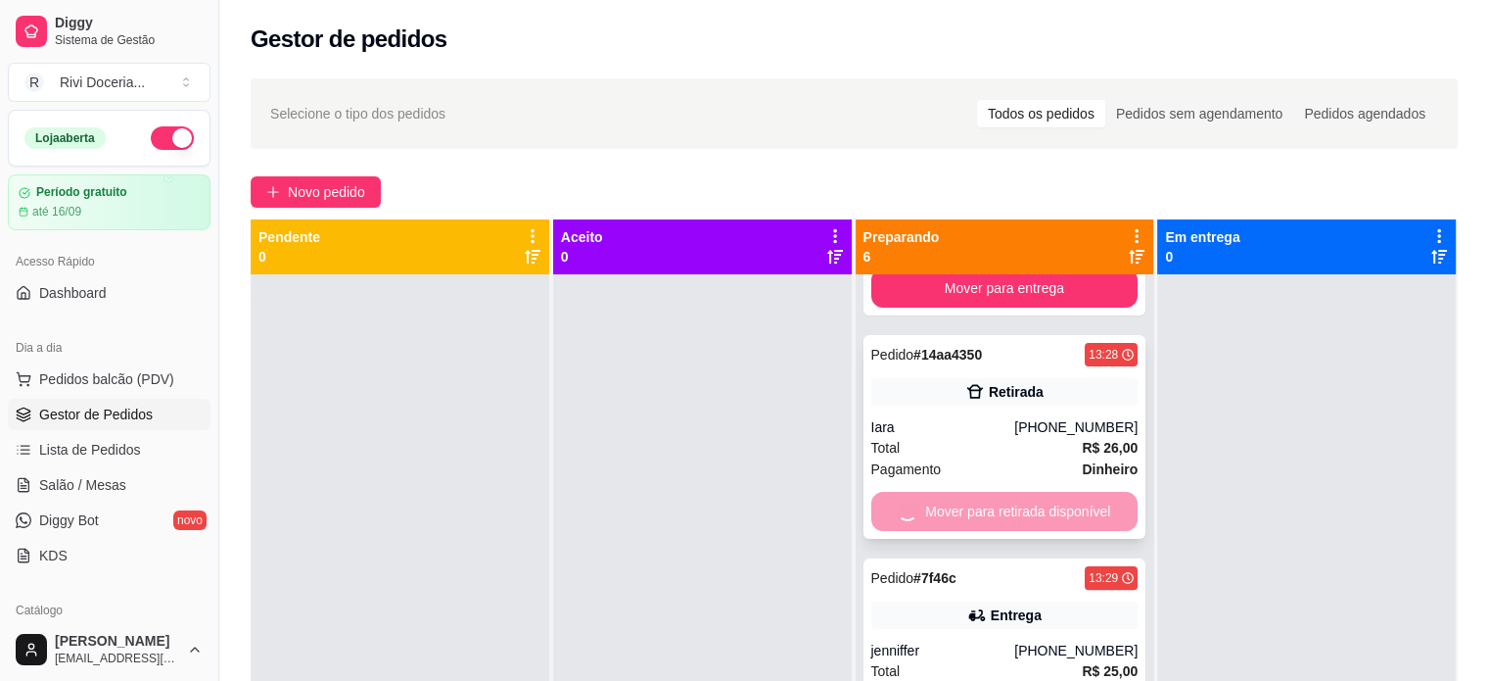
scroll to position [454, 0]
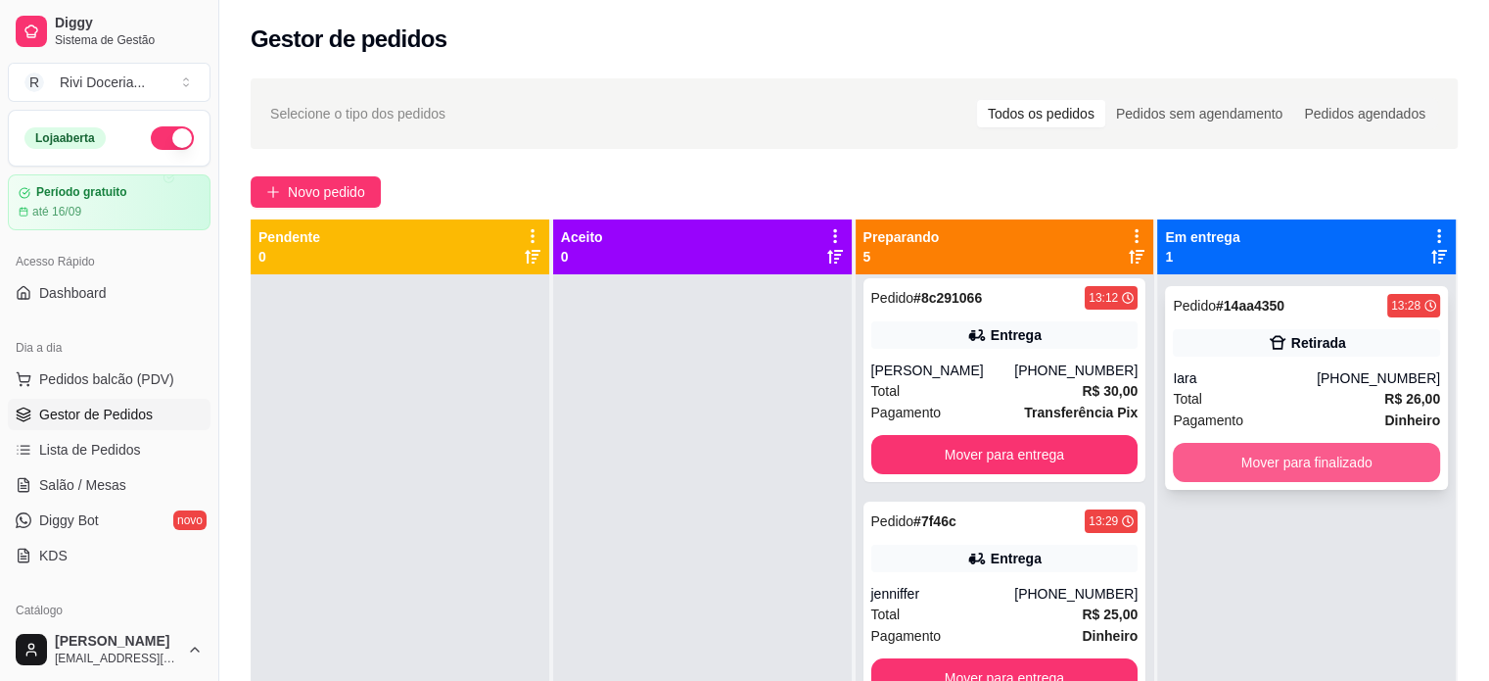
click at [1320, 475] on button "Mover para finalizado" at bounding box center [1306, 462] width 267 height 39
